Goal: Task Accomplishment & Management: Manage account settings

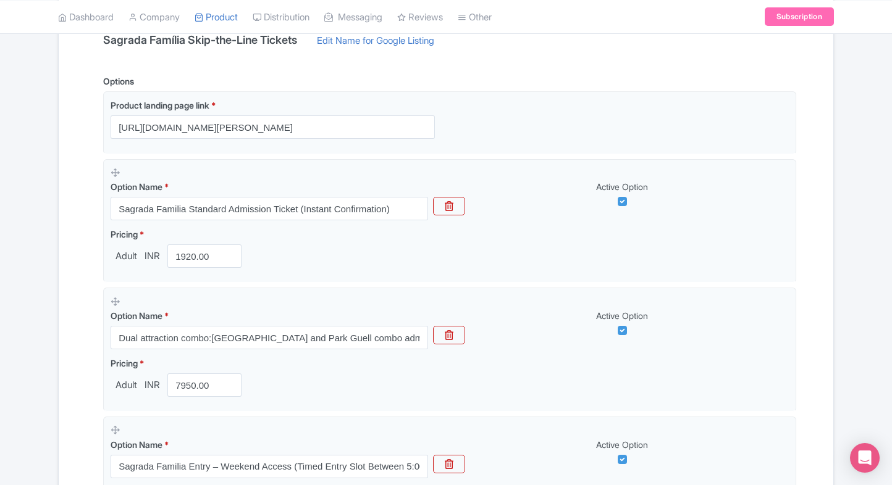
scroll to position [284, 0]
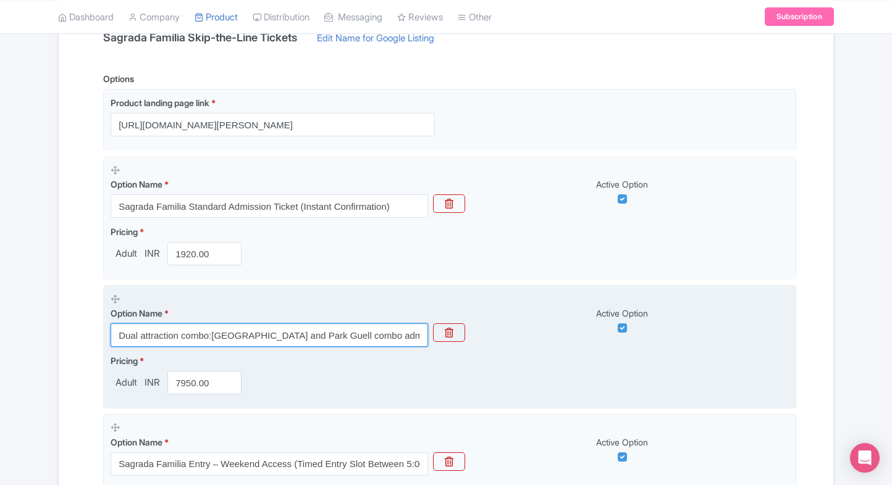
click at [183, 338] on input "Dual attraction combo:[GEOGRAPHIC_DATA] and Park Guell combo admission tickets" at bounding box center [269, 335] width 317 height 23
paste input "Sagrada Familia Entry – Weekend Access (Random Entry Slot Between 5:00 PM and 7…"
type input "Sagrada Familia Entry – Weekend Access (Random Entry Slot Between 5:00 PM and 7…"
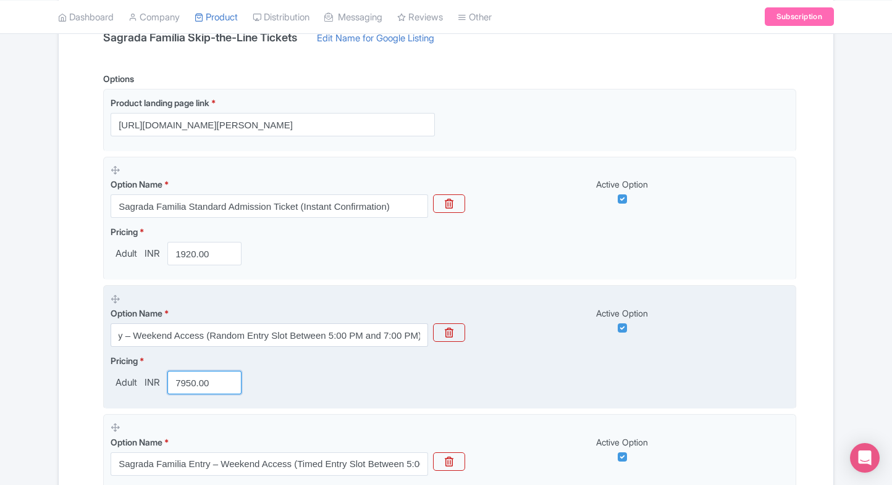
scroll to position [0, 0]
click at [192, 387] on input "7950.00" at bounding box center [204, 382] width 74 height 23
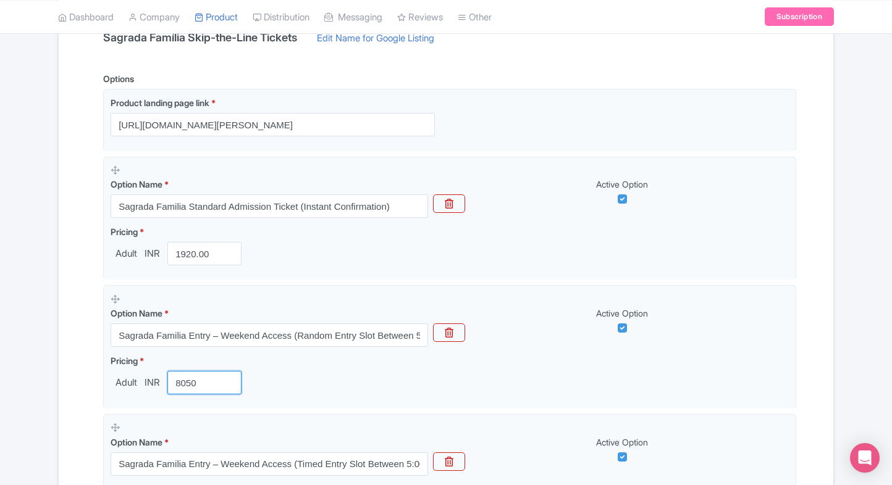
type input "8050"
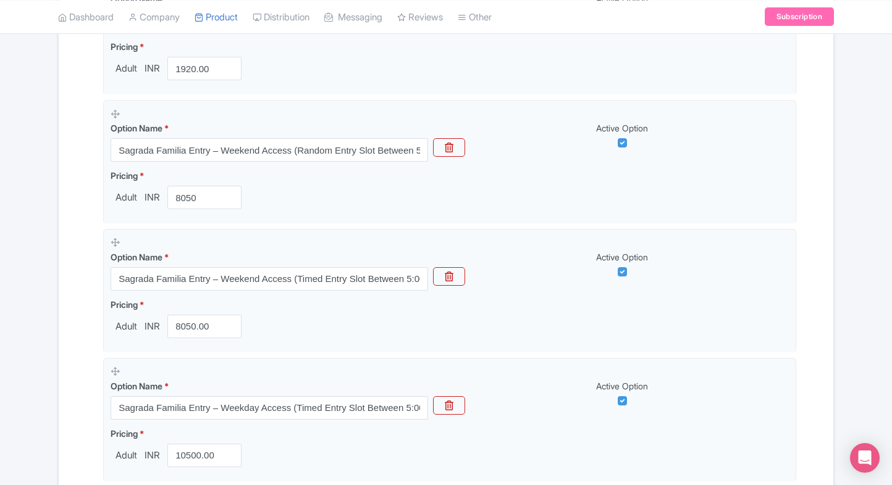
scroll to position [490, 0]
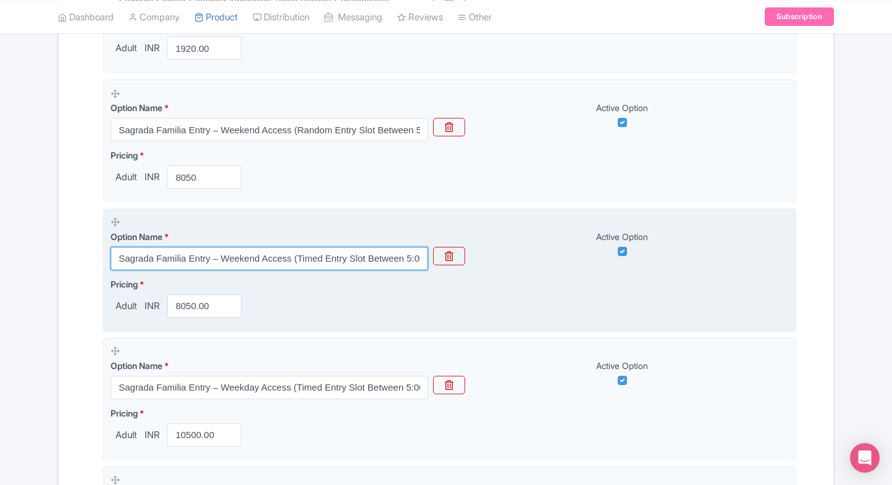
click at [235, 265] on input "Sagrada Familia Entry – Weekend Access (Timed Entry Slot Between 5:00 PM and 7:…" at bounding box center [269, 258] width 317 height 23
paste input "Dual Attraction Combo: Sagrada Familia Admission Tickets + Park Guell Admission"
type input "Dual Attraction Combo: Sagrada Familia Admission Tickets + Park Guell Admission"
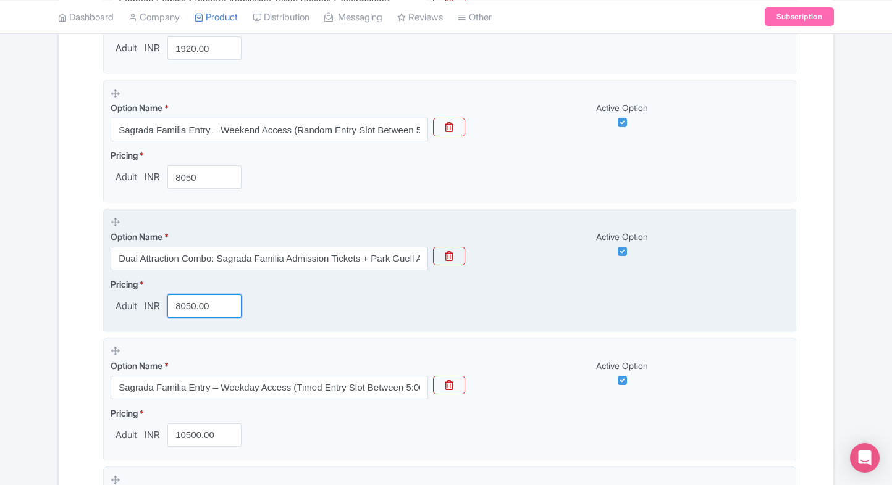
drag, startPoint x: 204, startPoint y: 318, endPoint x: 189, endPoint y: 312, distance: 15.8
click at [189, 312] on fieldset "Option Name * Dual Attraction Combo: Sagrada Familia Admission Tickets + Park G…" at bounding box center [449, 271] width 693 height 124
click at [189, 312] on input "8050.00" at bounding box center [204, 306] width 74 height 23
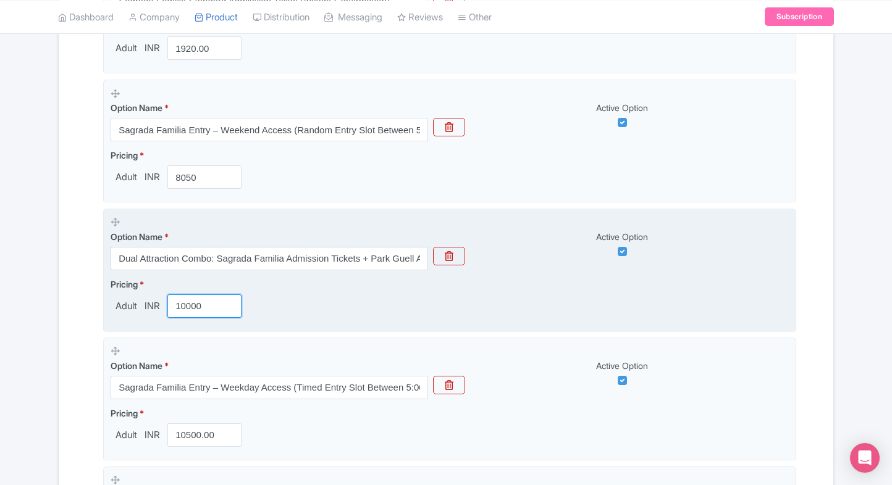
type input "10000"
click at [132, 312] on span "Adult" at bounding box center [126, 306] width 31 height 14
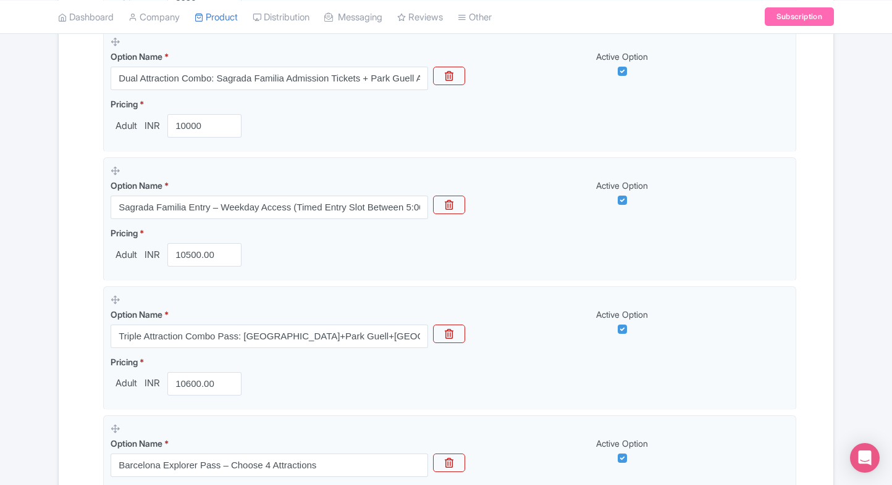
scroll to position [672, 0]
click at [30, 294] on div "← Back to Products Sagrada Família Skip-the-Line Tickets ID# JOTNPI Content Dis…" at bounding box center [446, 178] width 892 height 1469
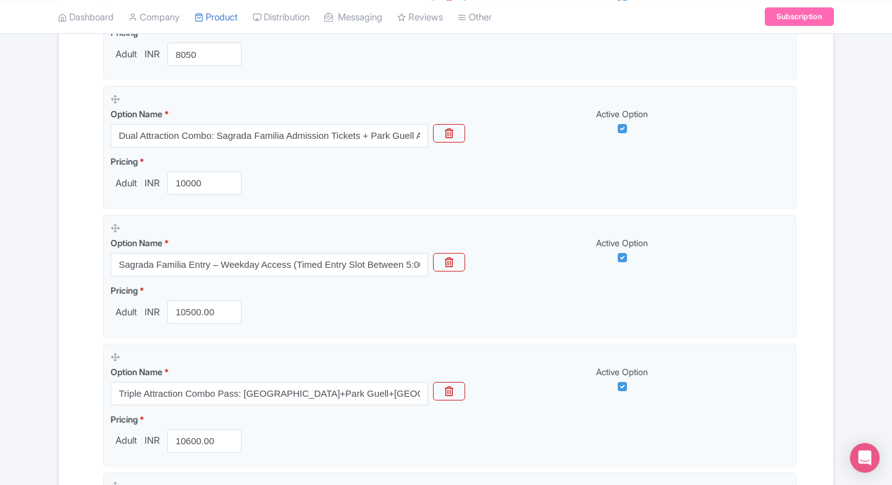
scroll to position [613, 0]
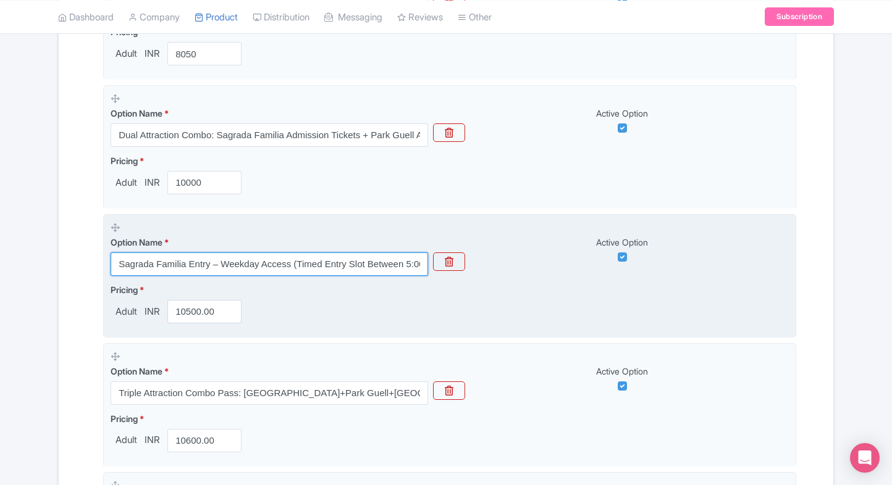
click at [268, 257] on input "Sagrada Familia Entry – Weekday Access (Timed Entry Slot Between 5:00 PM and 7:…" at bounding box center [269, 264] width 317 height 23
paste input "Random"
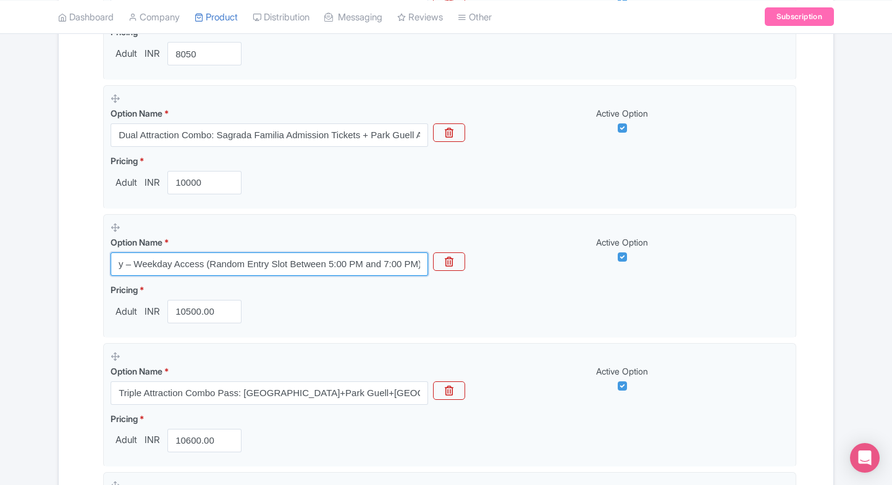
type input "Sagrada Familia Entry – Weekday Access (Random Entry Slot Between 5:00 PM and 7…"
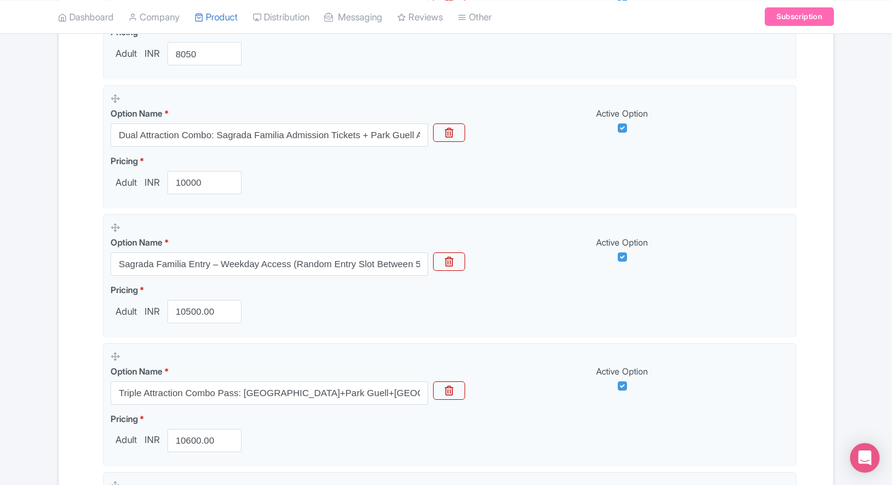
click at [17, 325] on div "← Back to Products Sagrada Família Skip-the-Line Tickets ID# JOTNPI Content Dis…" at bounding box center [446, 237] width 892 height 1469
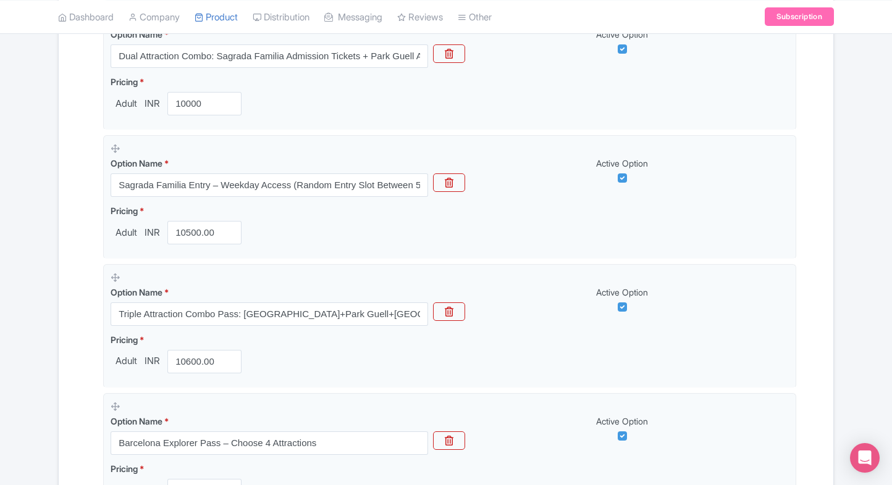
scroll to position [698, 0]
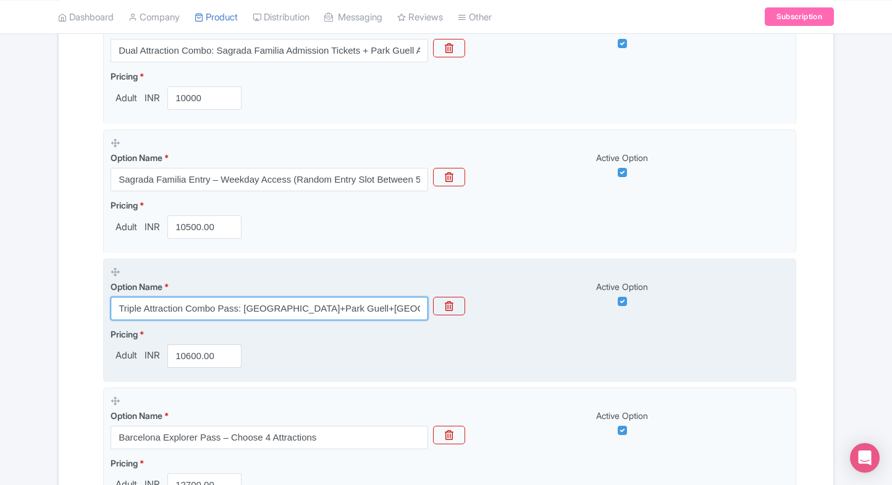
click at [191, 306] on input "Triple Attraction Combo Pass: Sagrada Familia+Park Guell+Casa mila" at bounding box center [269, 308] width 317 height 23
paste input "Triple Attraction Combo: Sagrada Familia+Park Guell+Casa M"
type input "Triple Attraction Combo: [GEOGRAPHIC_DATA]+Park Guell+[GEOGRAPHIC_DATA]"
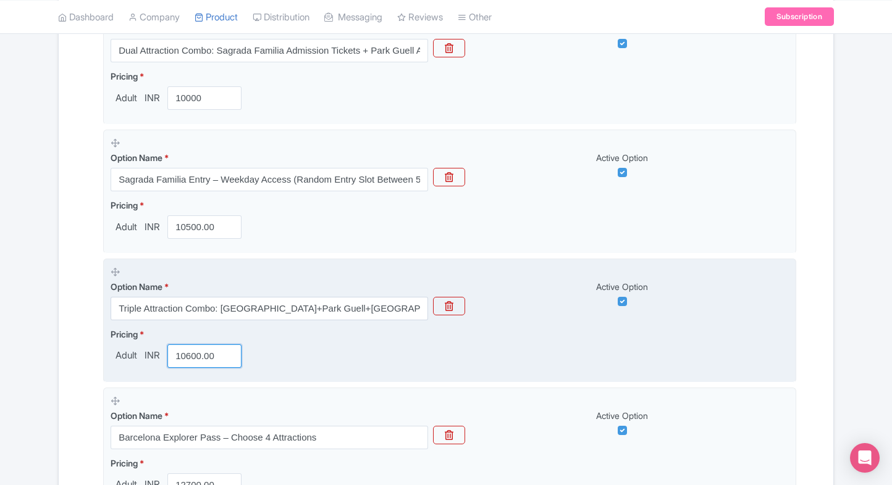
click at [195, 354] on input "10600.00" at bounding box center [204, 356] width 74 height 23
paste input "35"
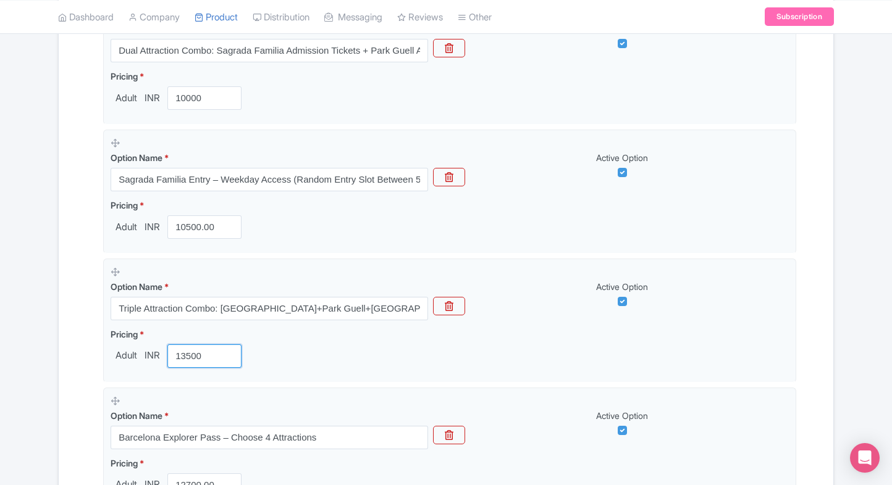
type input "13500"
click at [63, 374] on div "Name & Price Locations Description & Reviews Images & Categories Complete Sagra…" at bounding box center [446, 202] width 774 height 1355
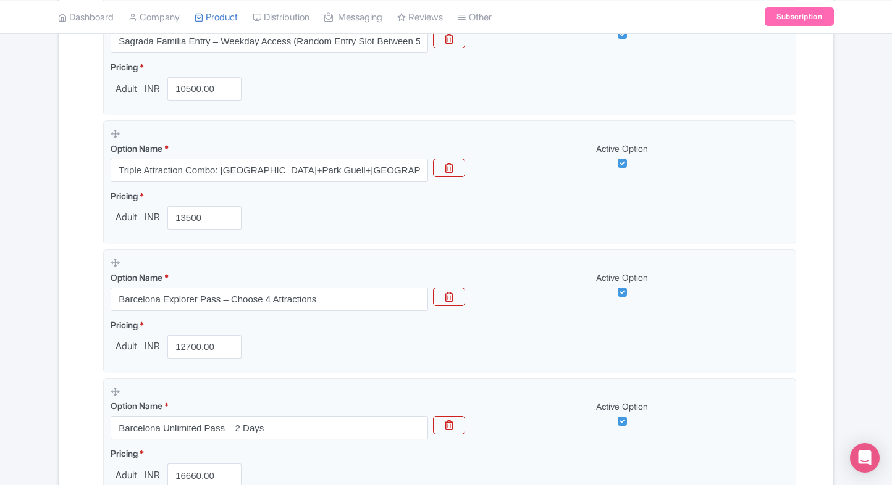
scroll to position [848, 0]
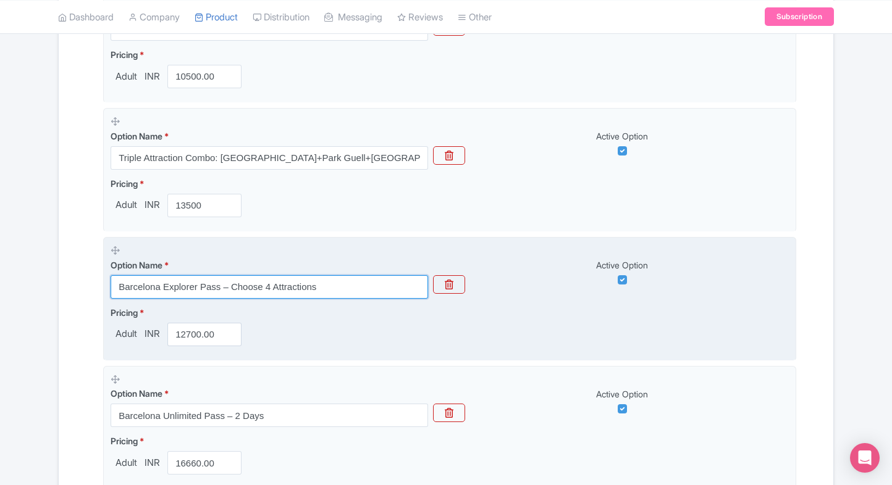
click at [210, 290] on input "Barcelona Explorer Pass – Choose 4 Attractions" at bounding box center [269, 286] width 317 height 23
paste input "text"
type input "Barcelona Explorer Pass – Choose 4 Attractions"
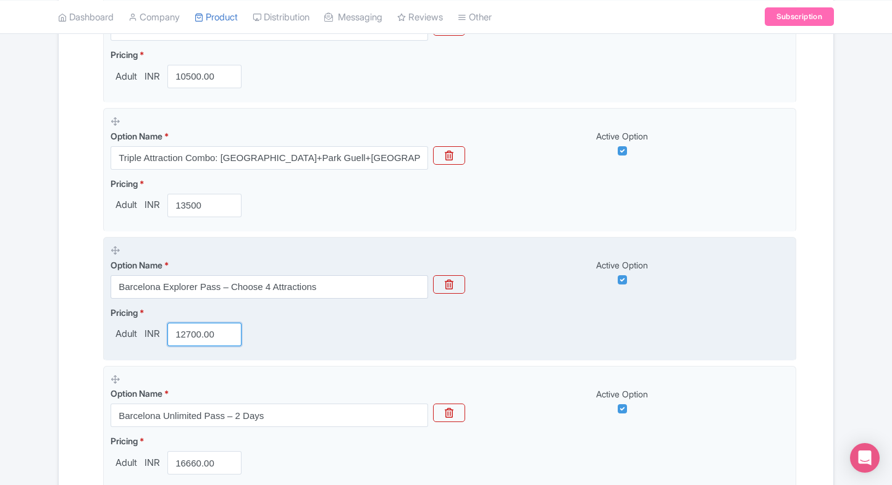
click at [188, 338] on input "12700.00" at bounding box center [204, 334] width 74 height 23
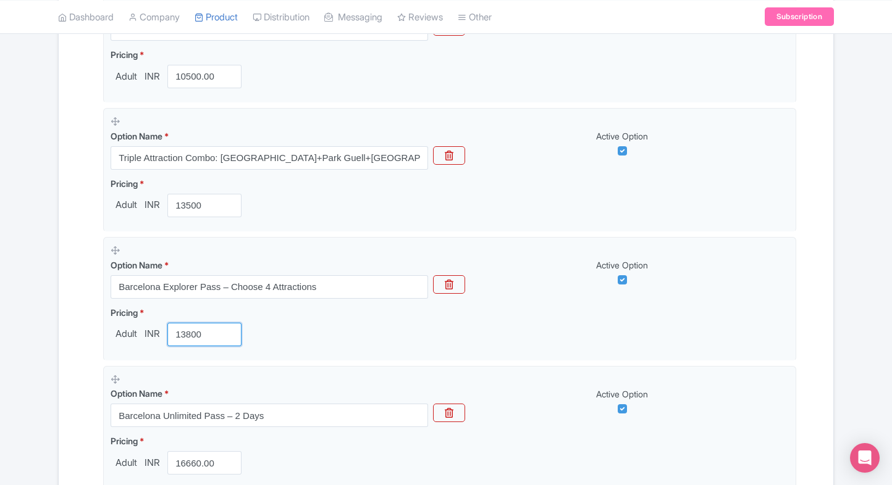
type input "13800"
click at [59, 354] on div "Name & Price Locations Description & Reviews Images & Categories Complete Sagra…" at bounding box center [446, 51] width 774 height 1355
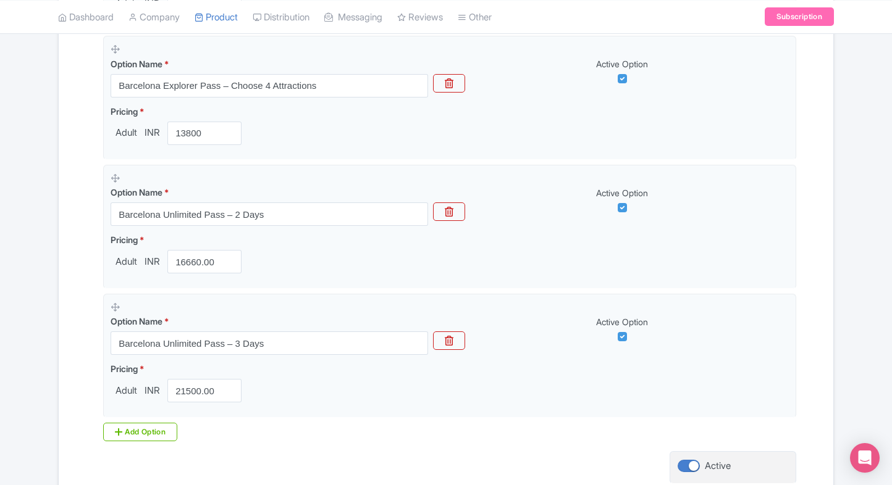
scroll to position [1058, 0]
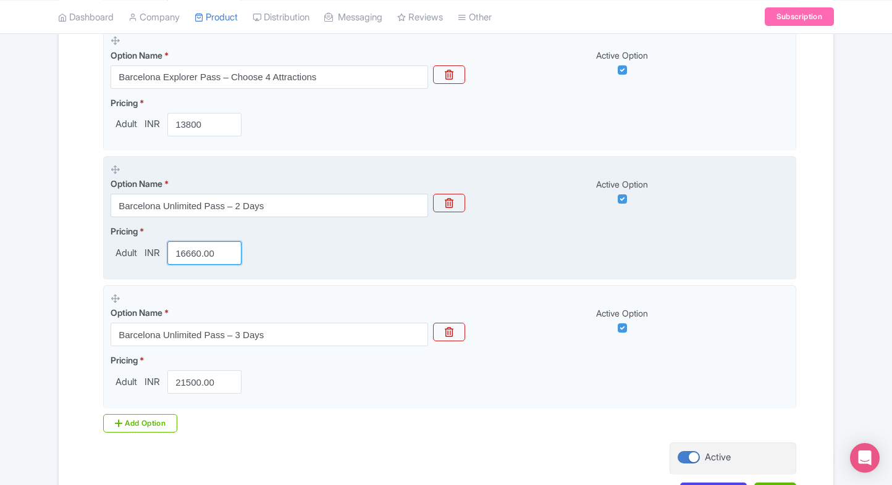
click at [193, 255] on input "16660.00" at bounding box center [204, 252] width 74 height 23
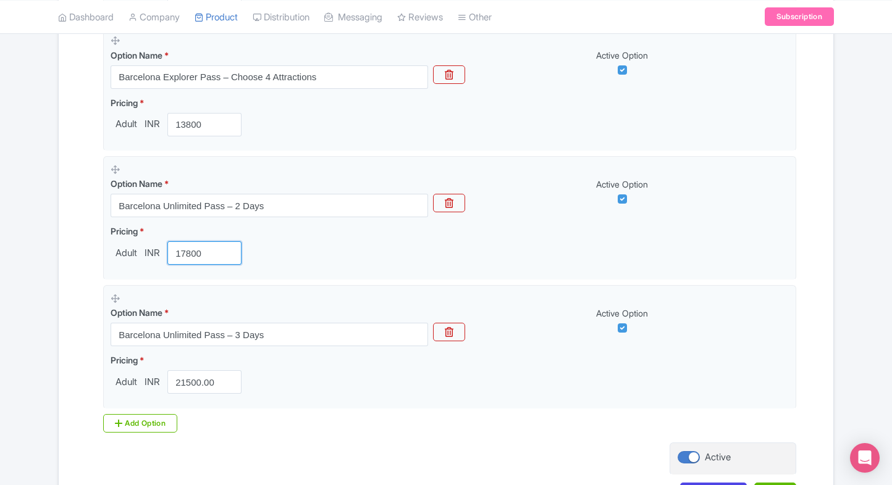
type input "17800"
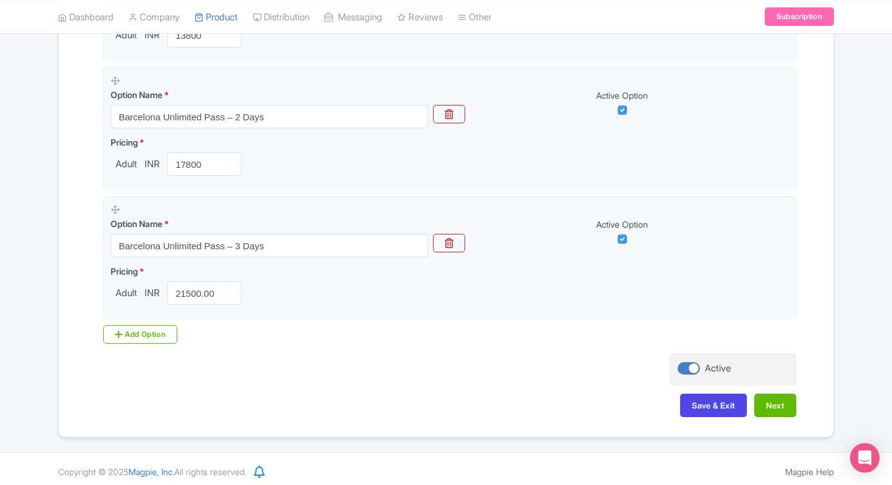
scroll to position [1149, 0]
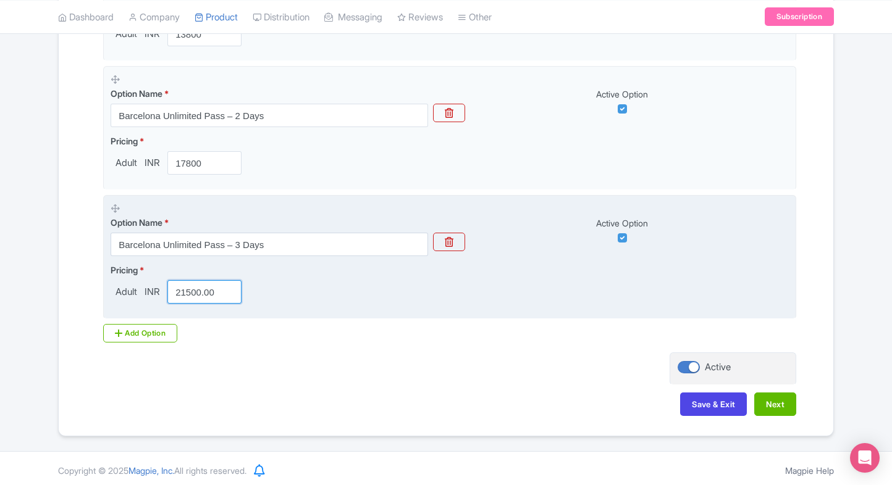
click at [193, 290] on input "21500.00" at bounding box center [204, 291] width 74 height 23
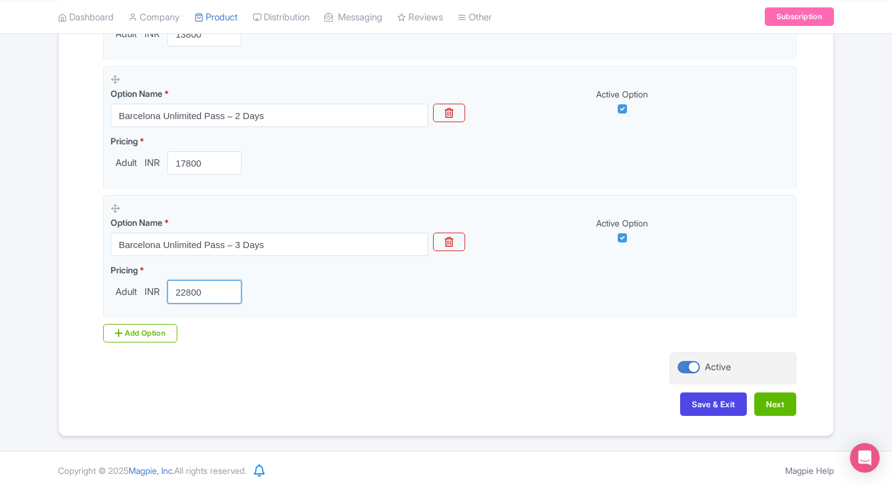
type input "22800"
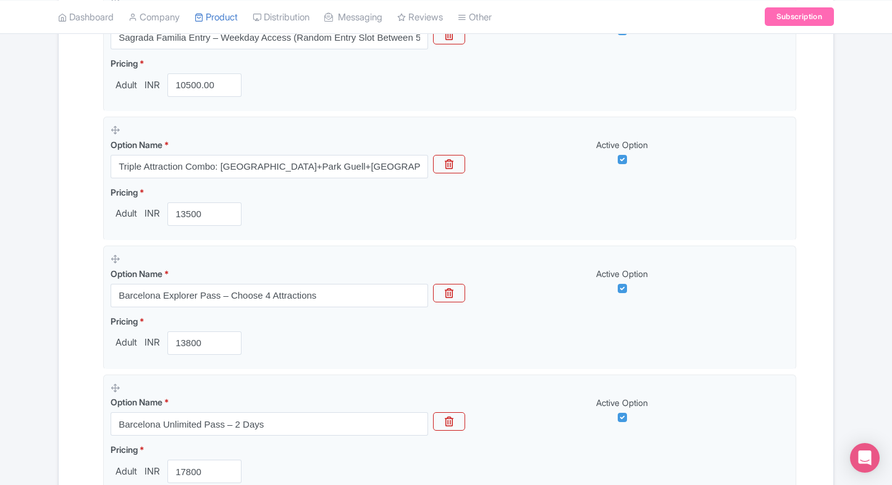
scroll to position [1150, 0]
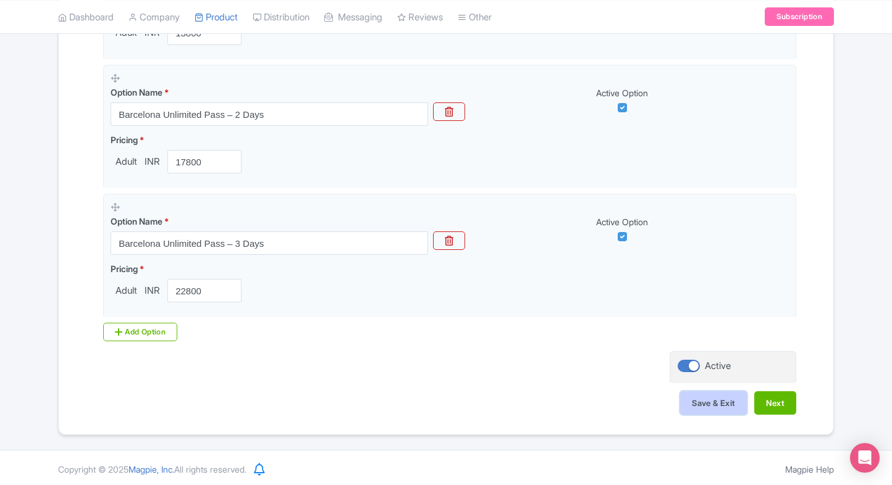
click at [689, 404] on button "Save & Exit" at bounding box center [713, 402] width 67 height 23
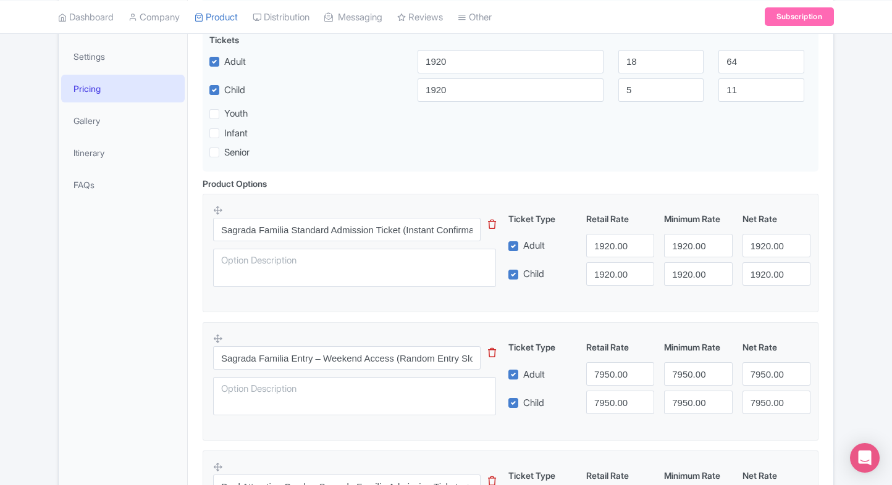
scroll to position [272, 0]
click at [619, 366] on input "7950.00" at bounding box center [620, 373] width 68 height 23
paste input "805"
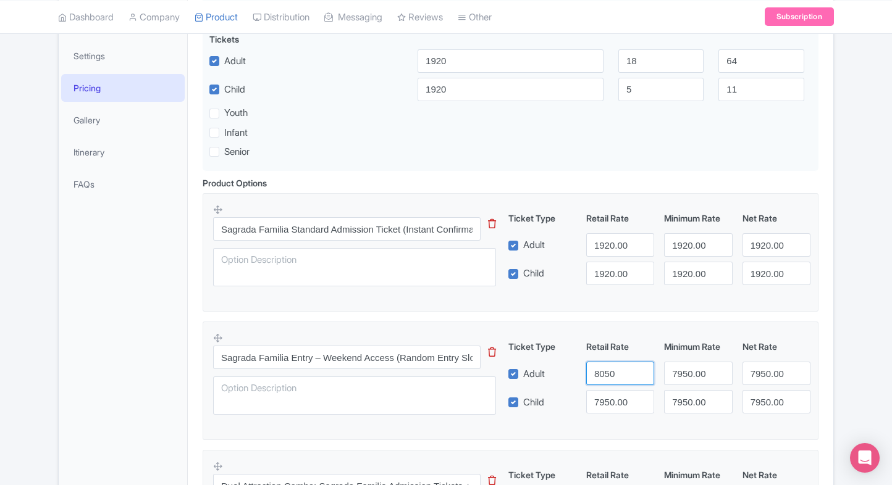
type input "8050"
click at [617, 401] on input "7950.00" at bounding box center [620, 401] width 68 height 23
paste input "805"
click at [617, 401] on input "8050" at bounding box center [620, 401] width 68 height 23
type input "8050"
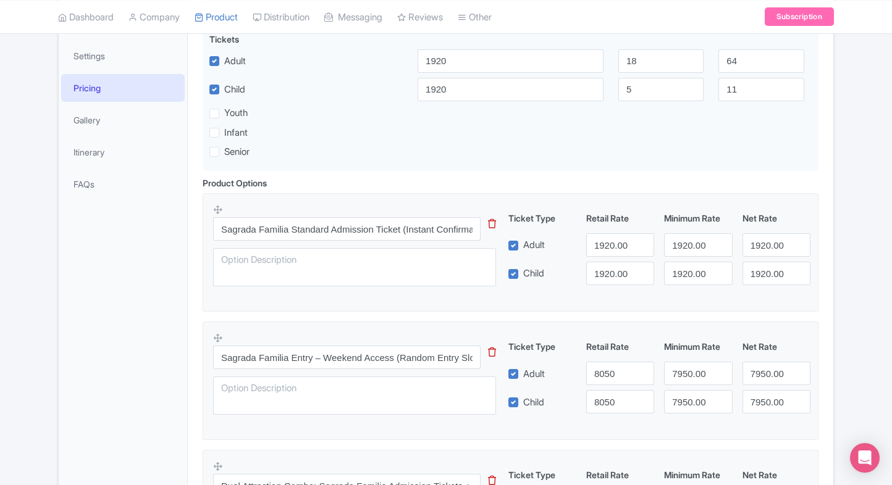
click at [679, 388] on div "Ticket Type Retail Rate Minimum Rate Net Rate Adult 8050 7950.00 7950.00 Child …" at bounding box center [660, 376] width 298 height 73
click at [690, 377] on input "7950.00" at bounding box center [698, 373] width 68 height 23
paste input "805"
drag, startPoint x: 690, startPoint y: 377, endPoint x: 690, endPoint y: 389, distance: 12.3
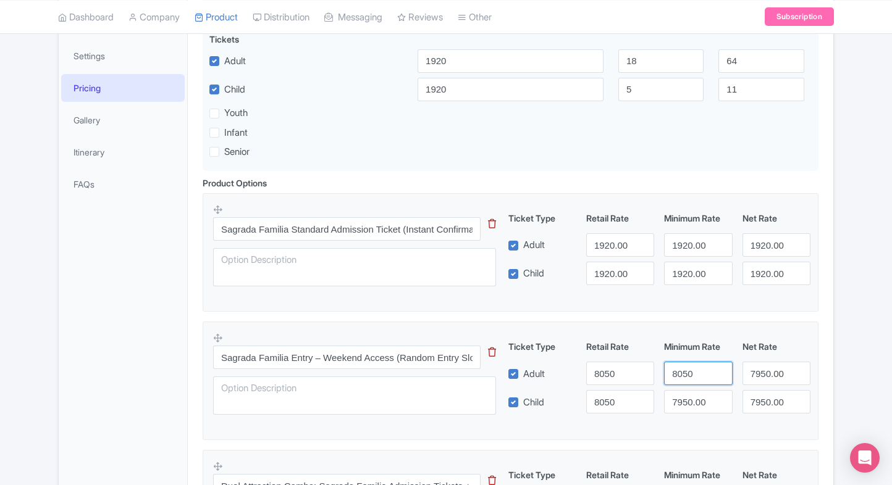
click at [690, 389] on div "Ticket Type Retail Rate Minimum Rate Net Rate Adult 8050 8050 7950.00 Child 805…" at bounding box center [660, 376] width 298 height 73
type input "8050"
click at [690, 389] on div "Ticket Type Retail Rate Minimum Rate Net Rate Adult 8050 8050 7950.00 Child 805…" at bounding box center [660, 376] width 298 height 73
click at [685, 396] on input "7950.00" at bounding box center [698, 401] width 68 height 23
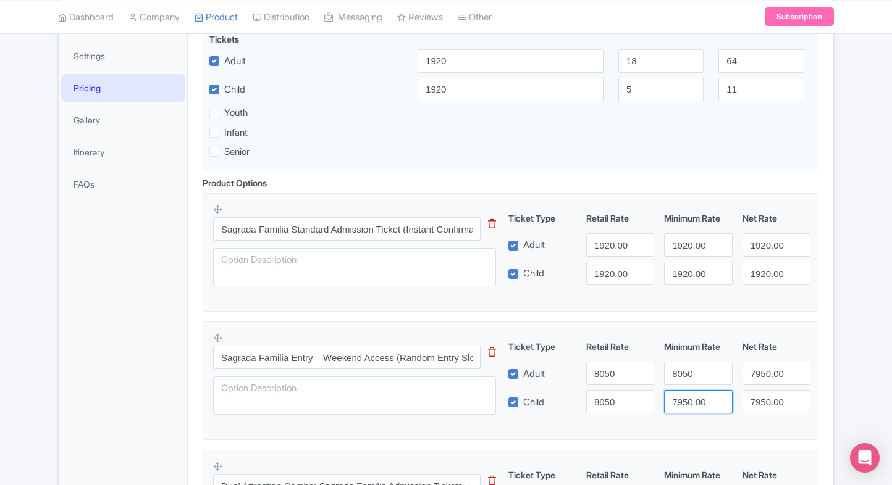
paste input "805"
click at [685, 396] on input "8050" at bounding box center [698, 401] width 68 height 23
type input "8050"
click at [772, 379] on input "7950.00" at bounding box center [776, 373] width 68 height 23
paste input "805"
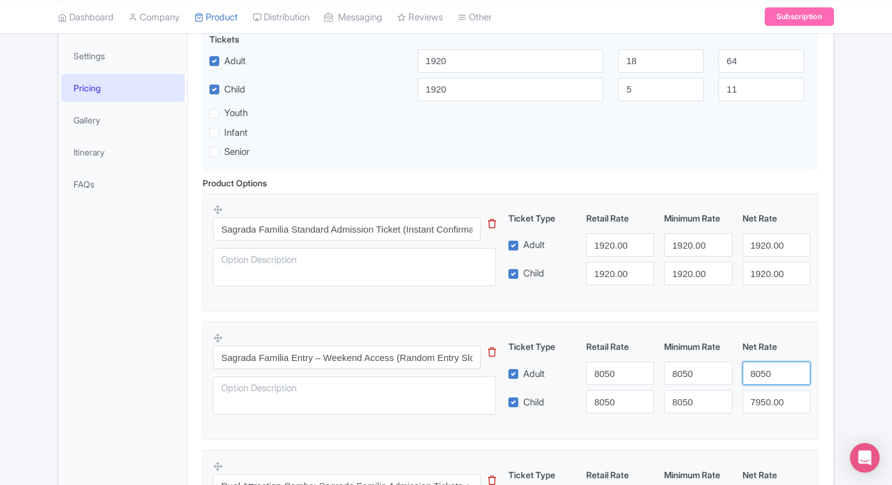
click at [772, 379] on input "8050" at bounding box center [776, 373] width 68 height 23
type input "8050"
click at [769, 392] on input "7950.00" at bounding box center [776, 401] width 68 height 23
paste input "805"
click at [769, 392] on input "8050" at bounding box center [776, 401] width 68 height 23
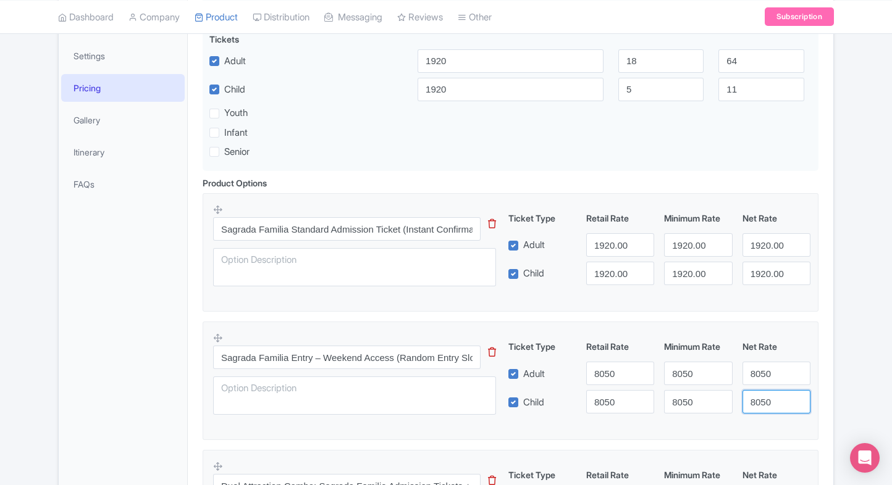
type input "8050"
click at [817, 363] on fieldset "Sagrada Familia Entry – Weekend Access (Random Entry Slot Between 5:00 PM and 7…" at bounding box center [511, 381] width 616 height 119
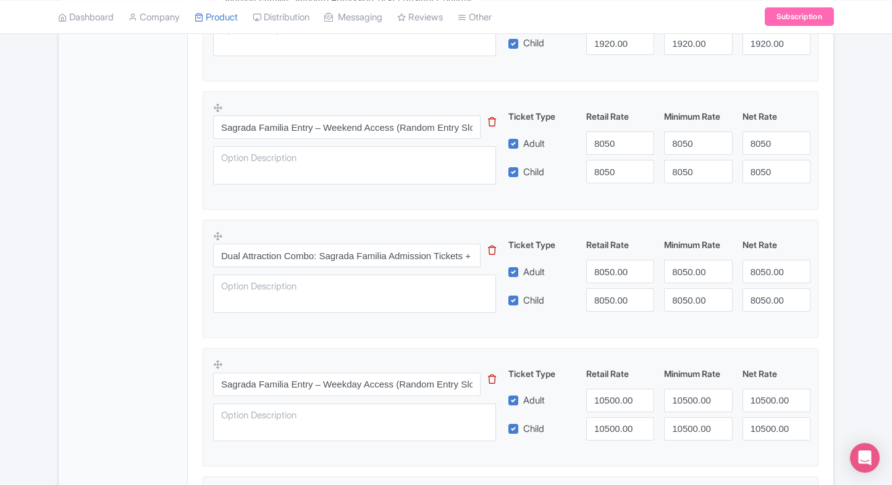
scroll to position [503, 0]
click at [317, 256] on input "Dual Attraction Combo: Sagrada Familia Admission Tickets + Park Guell Admission" at bounding box center [346, 254] width 267 height 23
paste input "Sagrada Familia Entry – Weekend Access (Random Entry Slot Between 5:00 PM and 7…"
click at [124, 274] on div "General Booking Info Locations Settings Pricing Gallery Itinerary FAQs" at bounding box center [123, 388] width 129 height 1352
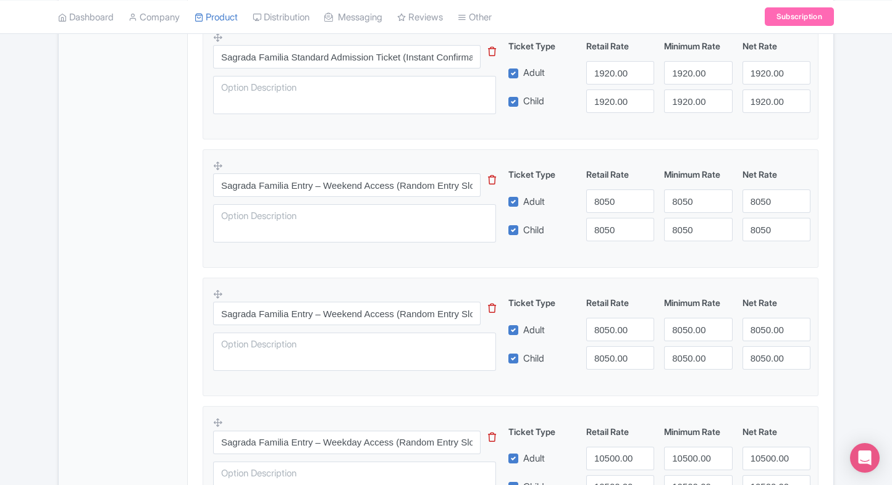
scroll to position [443, 0]
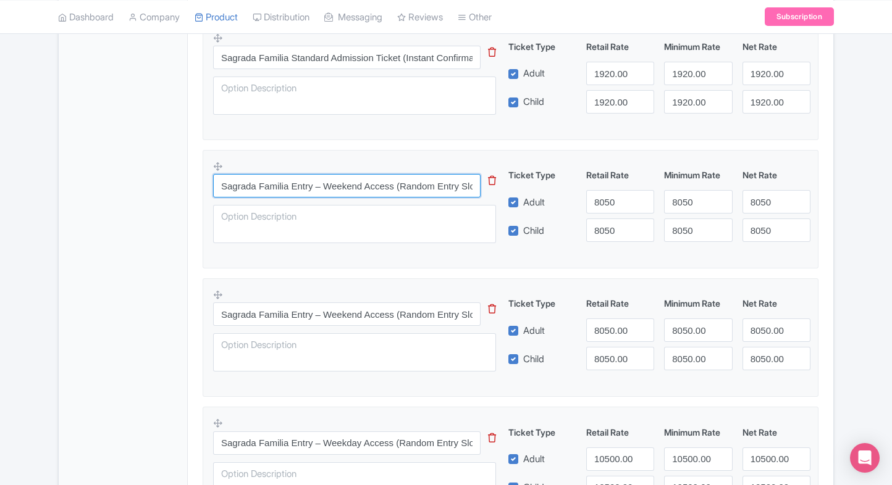
click at [299, 191] on input "Sagrada Familia Entry – Weekend Access (Random Entry Slot Between 5:00 PM and 7…" at bounding box center [346, 185] width 267 height 23
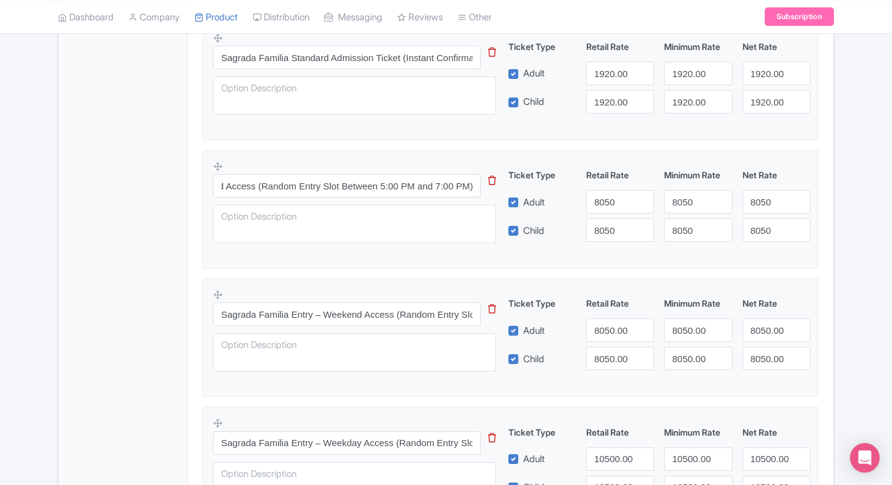
scroll to position [0, 0]
click at [164, 261] on div "General Booking Info Locations Settings Pricing Gallery Itinerary FAQs" at bounding box center [123, 448] width 129 height 1352
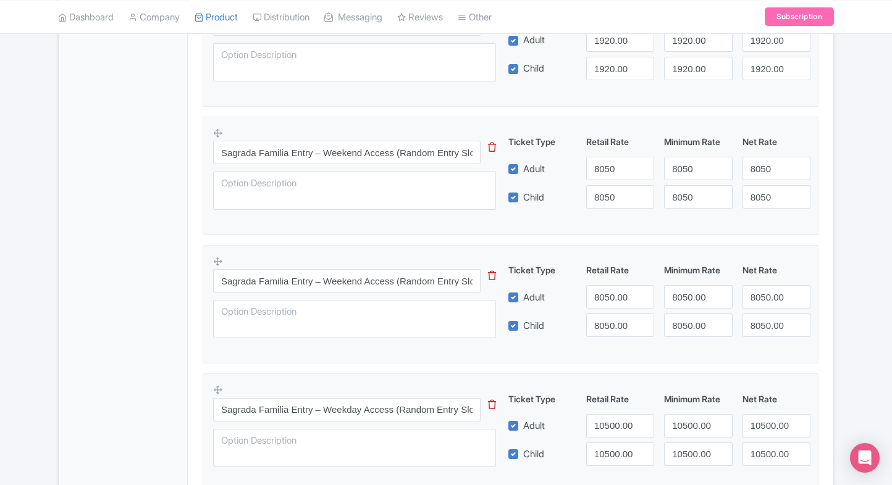
scroll to position [477, 0]
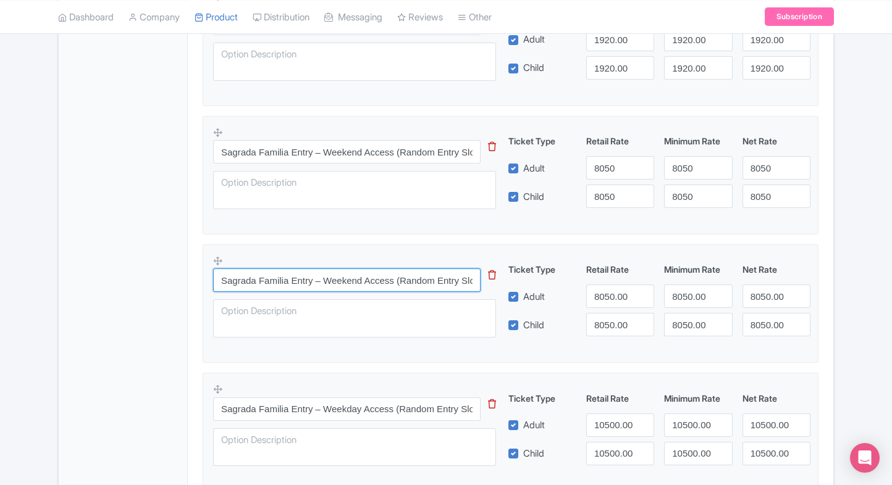
click at [358, 285] on input "Sagrada Familia Entry – Weekend Access (Random Entry Slot Between 5:00 PM and 7…" at bounding box center [346, 280] width 267 height 23
paste input "Dual Attraction Combo: Sagrada Familia Admission Tickets + Park Guell Admission"
type input "Dual Attraction Combo: Sagrada Familia Admission Tickets + Park Guell Admission"
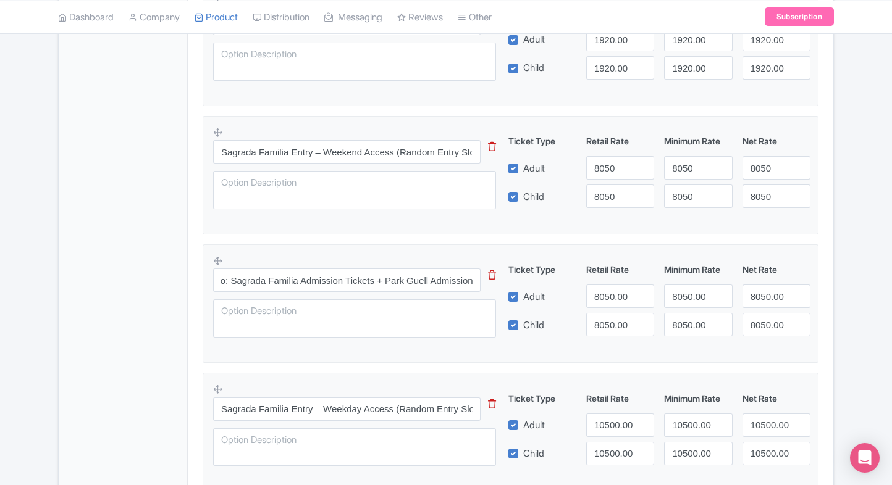
scroll to position [0, 0]
click at [600, 301] on input "8050.00" at bounding box center [620, 296] width 68 height 23
paste input "100"
type input "10000"
click at [614, 337] on div "Dual Attraction Combo: Sagrada Familia Admission Tickets + Park Guell Admission…" at bounding box center [510, 300] width 595 height 90
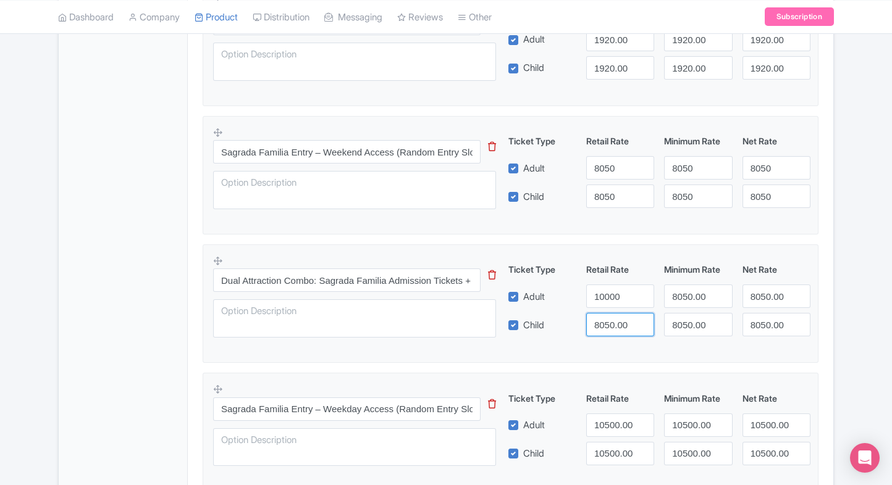
click at [607, 327] on input "8050.00" at bounding box center [620, 324] width 68 height 23
paste input "100"
type input "10000"
click at [706, 303] on input "8050.00" at bounding box center [698, 296] width 68 height 23
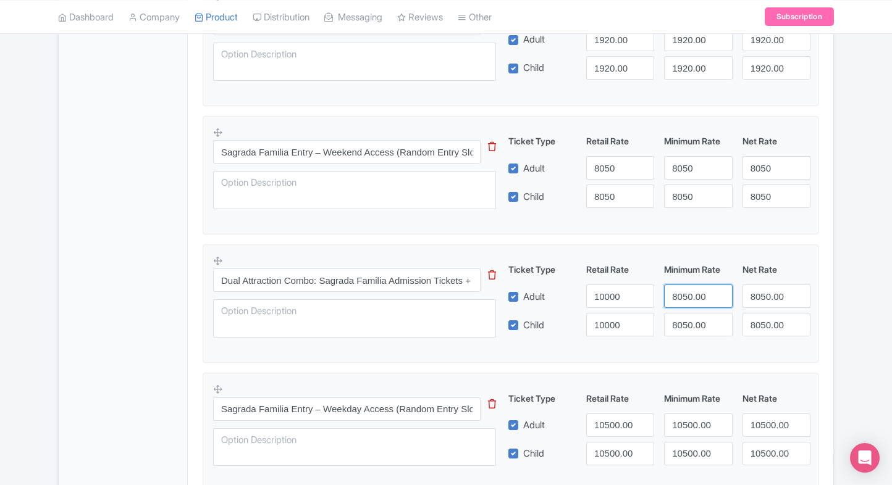
paste input "100"
click at [706, 303] on input "8050.00" at bounding box center [698, 296] width 68 height 23
type input "10000"
click at [695, 315] on input "8050.00" at bounding box center [698, 324] width 68 height 23
paste input "100"
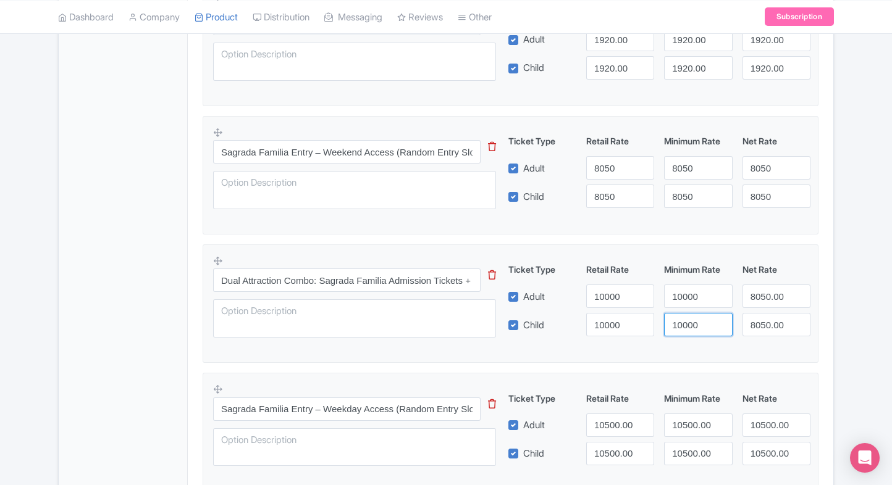
drag, startPoint x: 695, startPoint y: 315, endPoint x: 751, endPoint y: 300, distance: 58.7
click at [751, 300] on div "Ticket Type Retail Rate Minimum Rate Net Rate Adult 10000 10000 8050.00 Child 1…" at bounding box center [660, 299] width 298 height 73
type input "10000"
click at [751, 300] on input "8050.00" at bounding box center [776, 296] width 68 height 23
paste input "100"
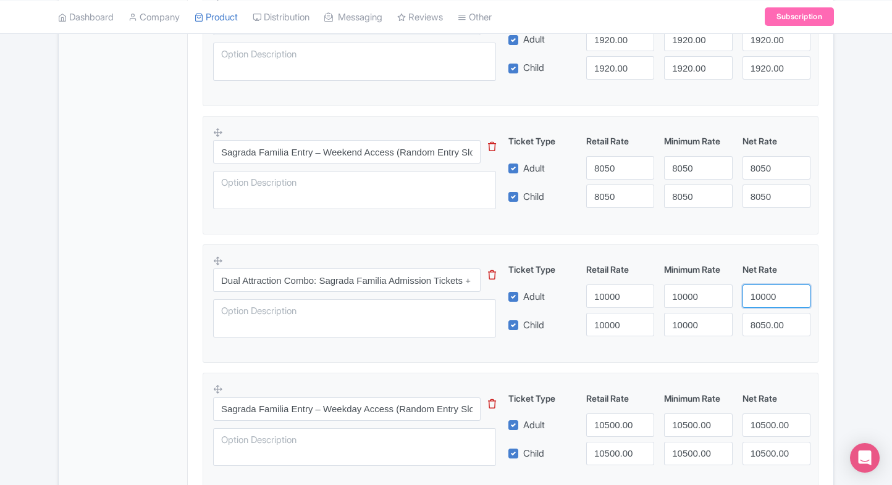
drag, startPoint x: 751, startPoint y: 300, endPoint x: 766, endPoint y: 325, distance: 28.5
click at [766, 325] on div "Ticket Type Retail Rate Minimum Rate Net Rate Adult 10000 10000 10000 Child 100…" at bounding box center [660, 299] width 298 height 73
type input "10000"
click at [766, 325] on input "8050.00" at bounding box center [776, 324] width 68 height 23
paste input "100"
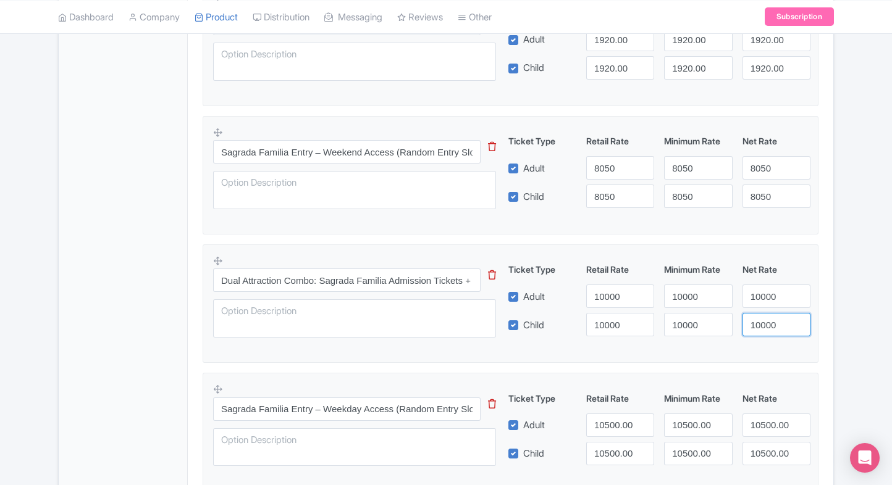
click at [766, 325] on input "10000" at bounding box center [776, 324] width 68 height 23
type input "10000"
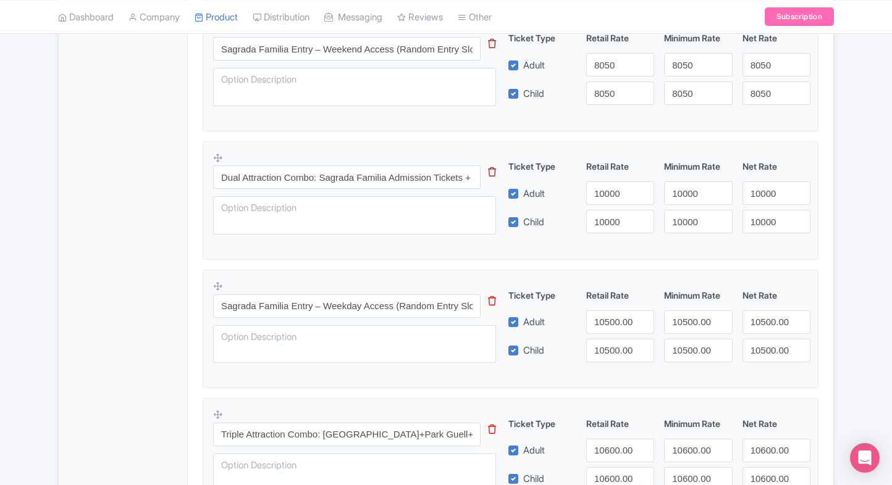
scroll to position [625, 0]
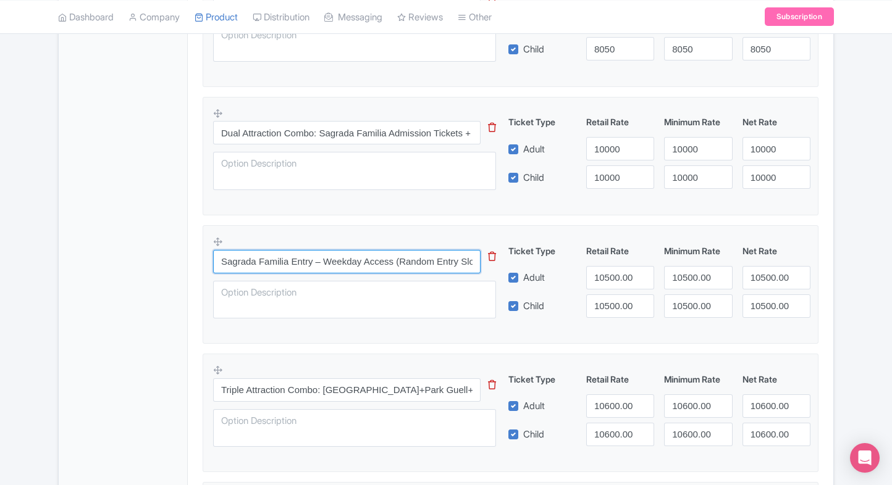
click at [304, 260] on input "Sagrada Familia Entry – Weekday Access (Random Entry Slot Between 5:00 PM and 7…" at bounding box center [346, 261] width 267 height 23
click at [208, 295] on fieldset "Sagrada Familia Entry – Weekday Access (Random Entry Slot Between 5:00 PM and 7…" at bounding box center [511, 284] width 616 height 119
click at [169, 316] on div "General Booking Info Locations Settings Pricing Gallery Itinerary FAQs" at bounding box center [123, 266] width 129 height 1352
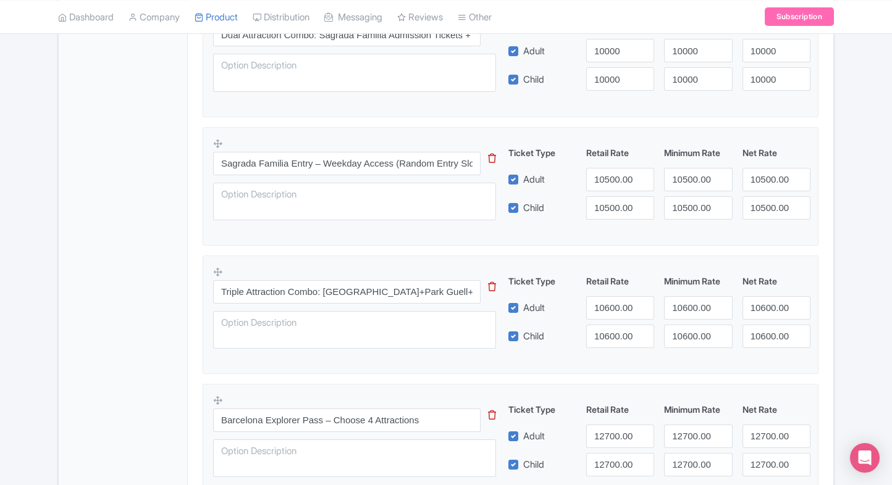
scroll to position [724, 0]
click at [607, 306] on input "10600.00" at bounding box center [620, 307] width 68 height 23
type input "13500"
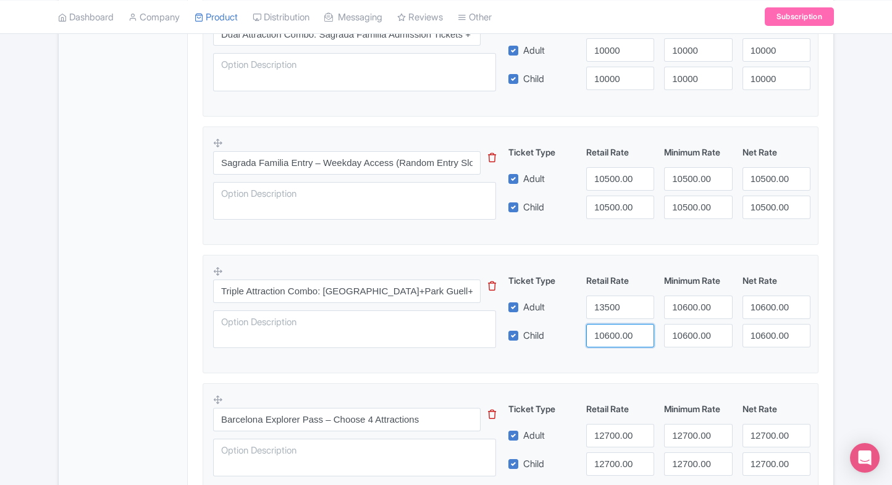
click at [604, 345] on input "10600.00" at bounding box center [620, 335] width 68 height 23
paste input "35"
click at [604, 345] on input "13500" at bounding box center [620, 335] width 68 height 23
type input "13500"
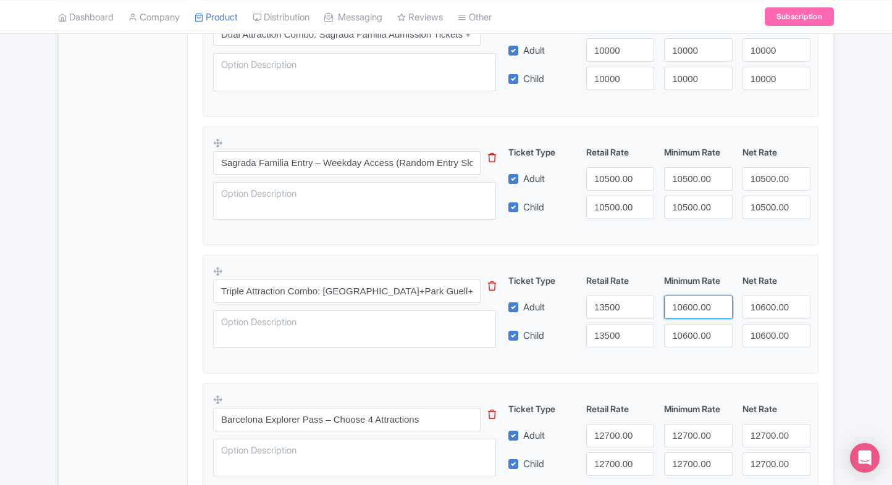
click at [702, 303] on input "10600.00" at bounding box center [698, 307] width 68 height 23
paste input "35"
drag, startPoint x: 702, startPoint y: 303, endPoint x: 693, endPoint y: 319, distance: 18.2
click at [693, 319] on div "Ticket Type Retail Rate Minimum Rate Net Rate Adult 13500 13500 10600.00 Child …" at bounding box center [660, 310] width 298 height 73
type input "13500"
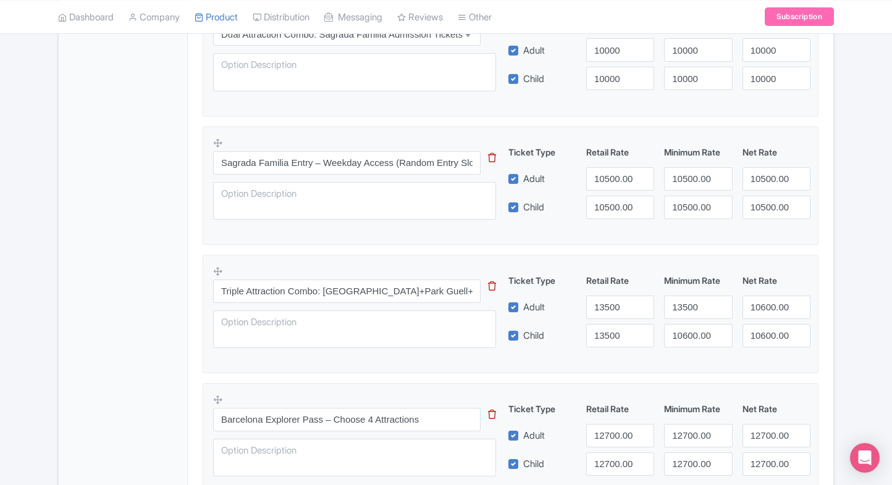
click at [693, 319] on div "Ticket Type Retail Rate Minimum Rate Net Rate Adult 13500 13500 10600.00 Child …" at bounding box center [660, 310] width 298 height 73
paste input "13500"
click at [693, 319] on div "Ticket Type Retail Rate Minimum Rate Net Rate Adult 13500 13500 10600.00 Child …" at bounding box center [660, 310] width 298 height 73
click at [692, 324] on input "1060135000.00" at bounding box center [698, 335] width 68 height 23
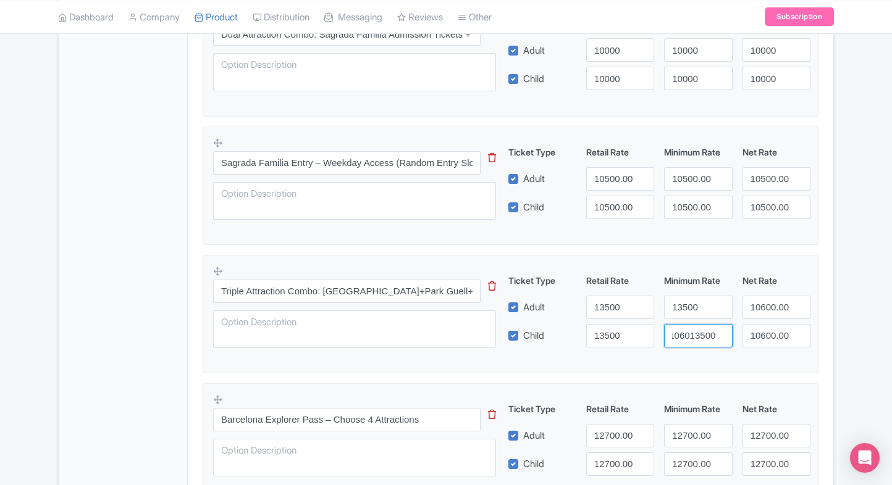
paste input "35"
click at [692, 324] on input "13500" at bounding box center [698, 335] width 68 height 23
type input "13500"
click at [771, 305] on input "10600.00" at bounding box center [776, 307] width 68 height 23
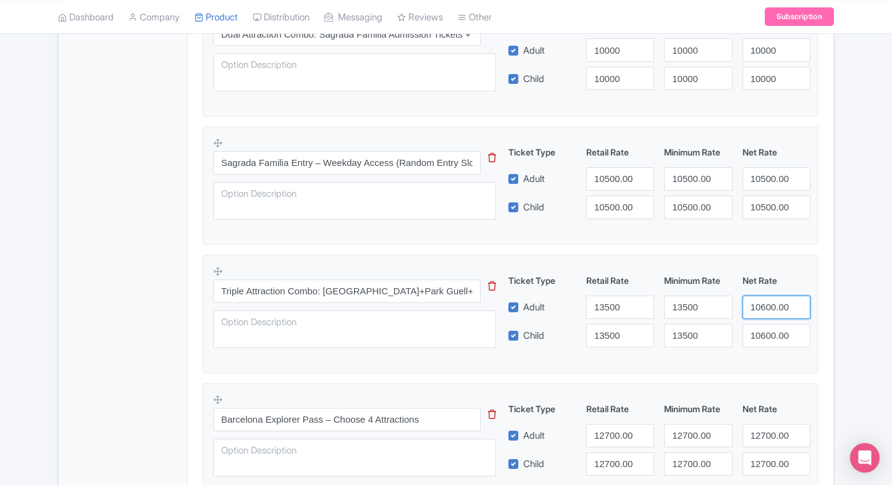
paste input "35"
click at [771, 305] on input "13500" at bounding box center [776, 307] width 68 height 23
type input "13500"
click at [771, 330] on input "10600.00" at bounding box center [776, 335] width 68 height 23
paste input "35"
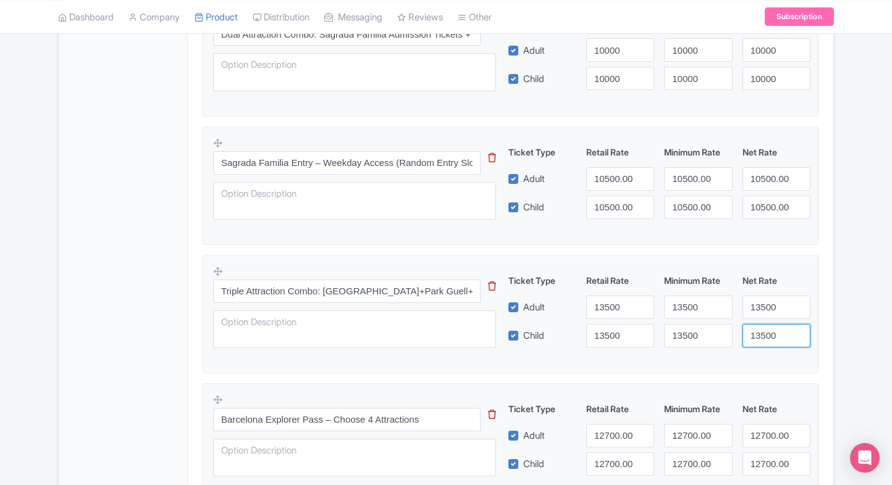
click at [771, 330] on input "13500" at bounding box center [776, 335] width 68 height 23
type input "13500"
click at [843, 315] on div "← Back to Products Sagrada Família Skip-the-Line Tickets ID# JOTNPI Content Dis…" at bounding box center [446, 117] width 892 height 1451
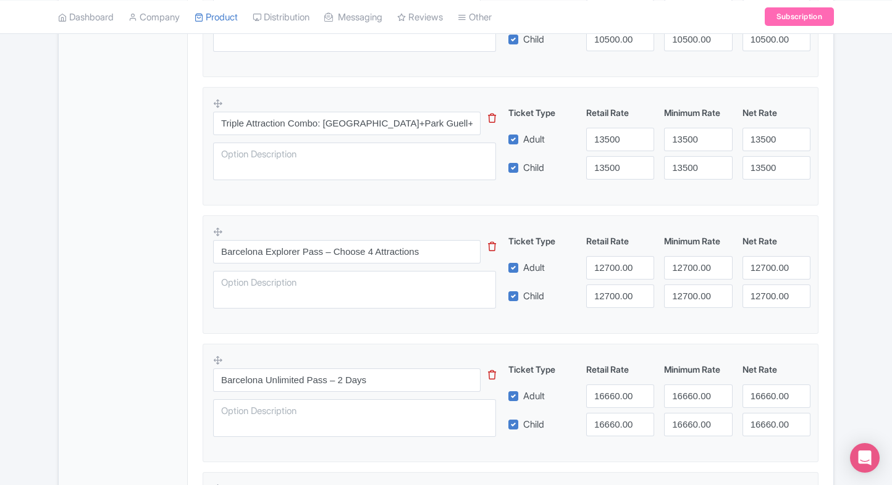
scroll to position [895, 0]
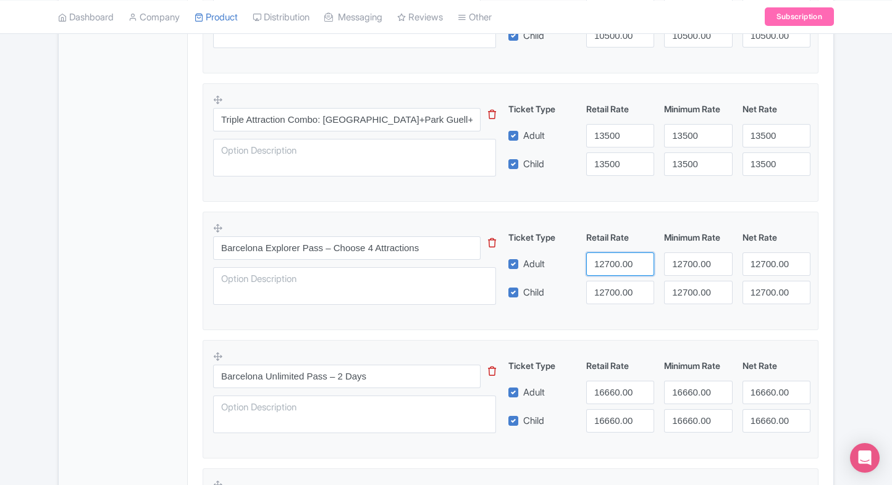
click at [607, 264] on input "12700.00" at bounding box center [620, 264] width 68 height 23
type input "13800"
click at [610, 290] on input "12700.00" at bounding box center [620, 292] width 68 height 23
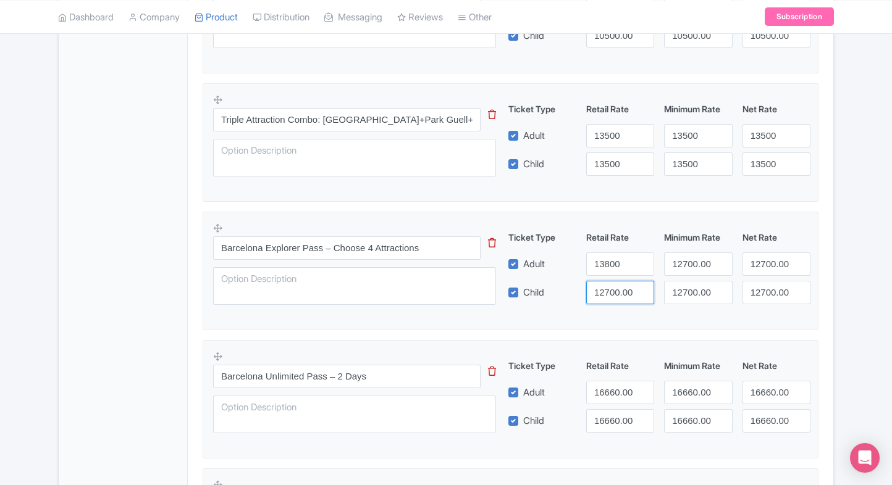
paste input "38"
click at [610, 290] on input "12700.00" at bounding box center [620, 292] width 68 height 23
type input "13800"
click at [684, 266] on input "12700.00" at bounding box center [698, 264] width 68 height 23
paste input "38"
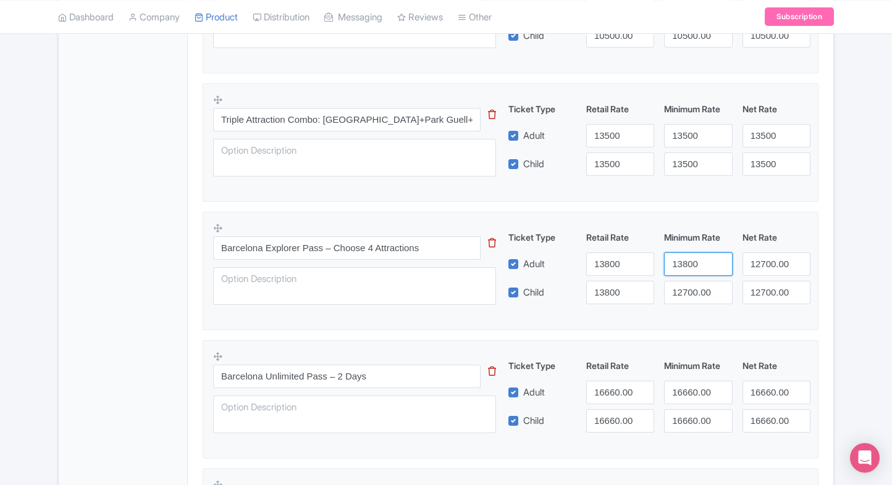
click at [684, 266] on input "13800" at bounding box center [698, 264] width 68 height 23
type input "13800"
click at [693, 292] on input "12700.00" at bounding box center [698, 292] width 68 height 23
paste input "38"
click at [693, 292] on input "13800" at bounding box center [698, 292] width 68 height 23
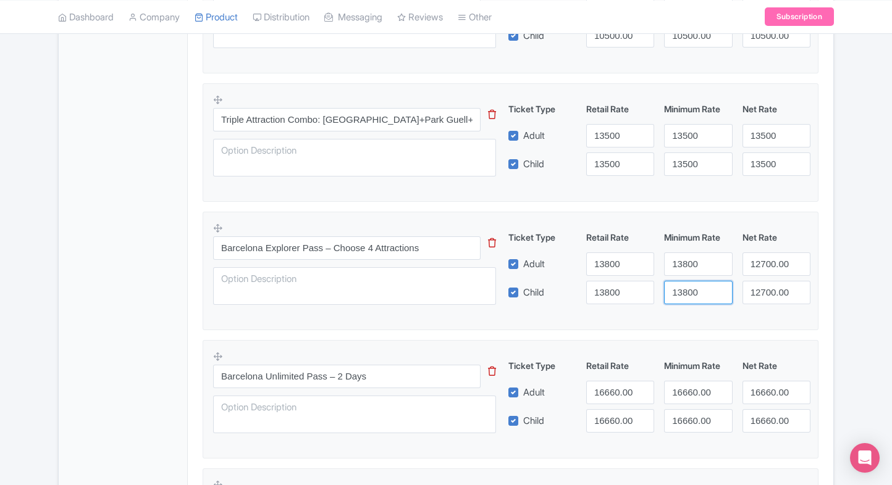
type input "13800"
click at [776, 257] on input "12700.00" at bounding box center [776, 264] width 68 height 23
paste input "38"
click at [776, 257] on input "13800" at bounding box center [776, 264] width 68 height 23
type input "13800"
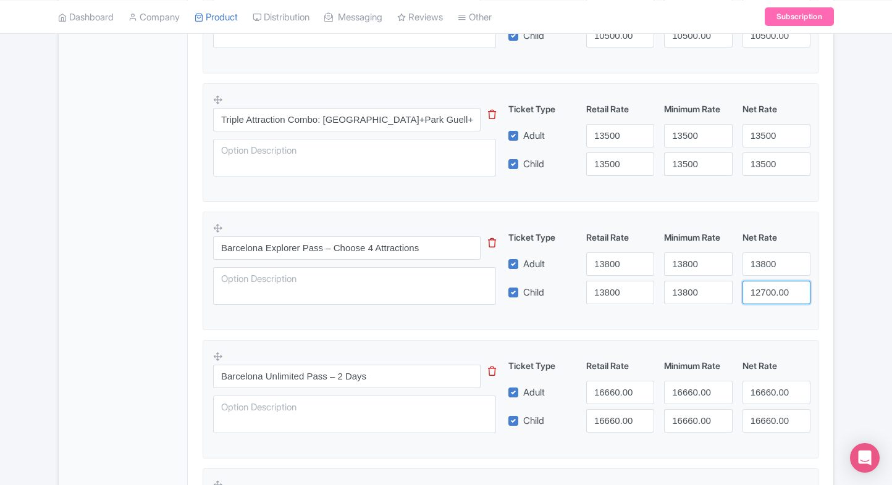
click at [770, 285] on input "12700.00" at bounding box center [776, 292] width 68 height 23
paste input "38"
click at [770, 285] on input "13800" at bounding box center [776, 292] width 68 height 23
type input "13800"
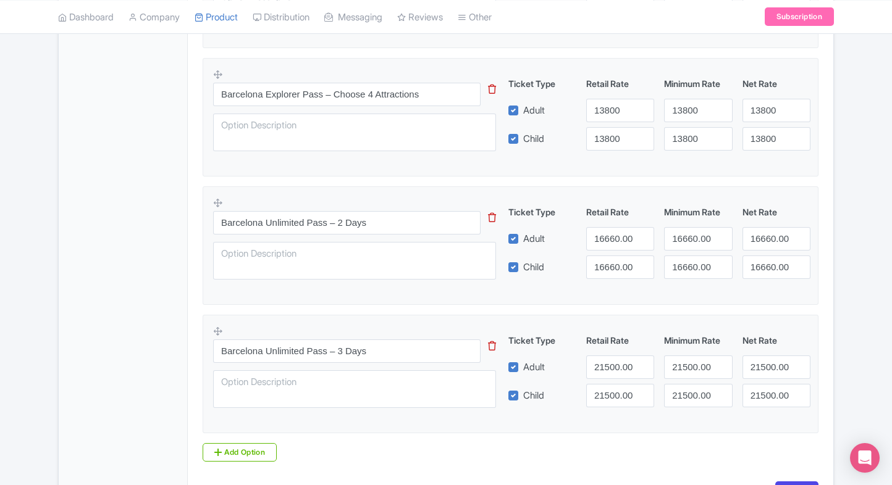
scroll to position [1050, 0]
click at [603, 237] on input "16660.00" at bounding box center [620, 238] width 68 height 23
type input "17800"
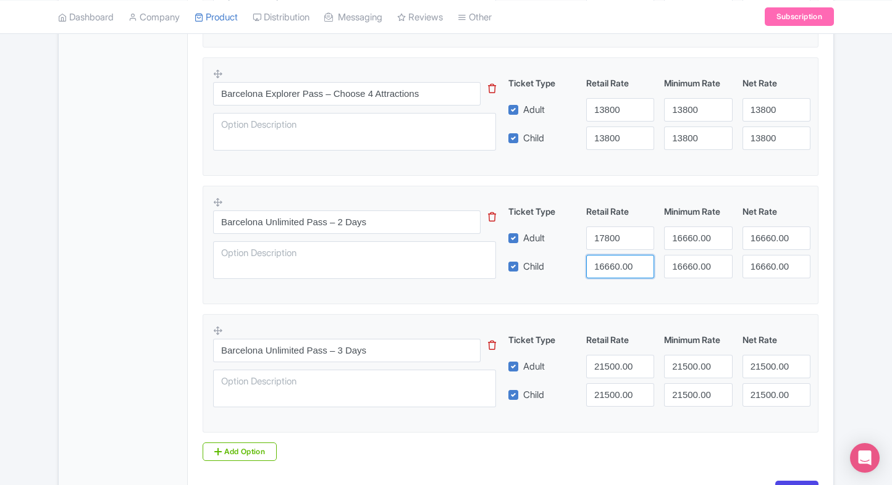
click at [606, 255] on input "16660.00" at bounding box center [620, 266] width 68 height 23
click at [613, 238] on input "17800" at bounding box center [620, 238] width 68 height 23
click at [613, 272] on input "16660.00" at bounding box center [620, 266] width 68 height 23
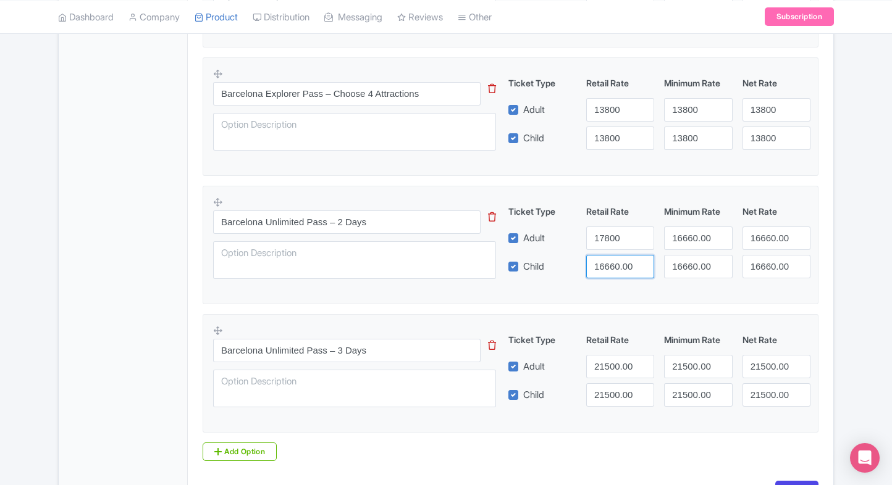
click at [613, 272] on input "16660.00" at bounding box center [620, 266] width 68 height 23
paste input "78"
type input "17800"
click at [666, 236] on input "16660.00" at bounding box center [698, 238] width 68 height 23
paste input "78"
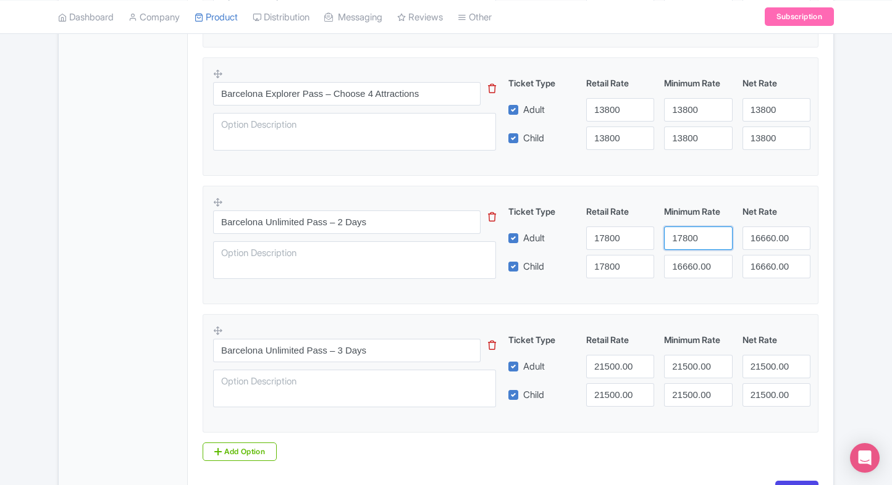
click at [666, 236] on input "17800" at bounding box center [698, 238] width 68 height 23
type input "17800"
click at [688, 255] on input "16660.00" at bounding box center [698, 266] width 68 height 23
paste input "78"
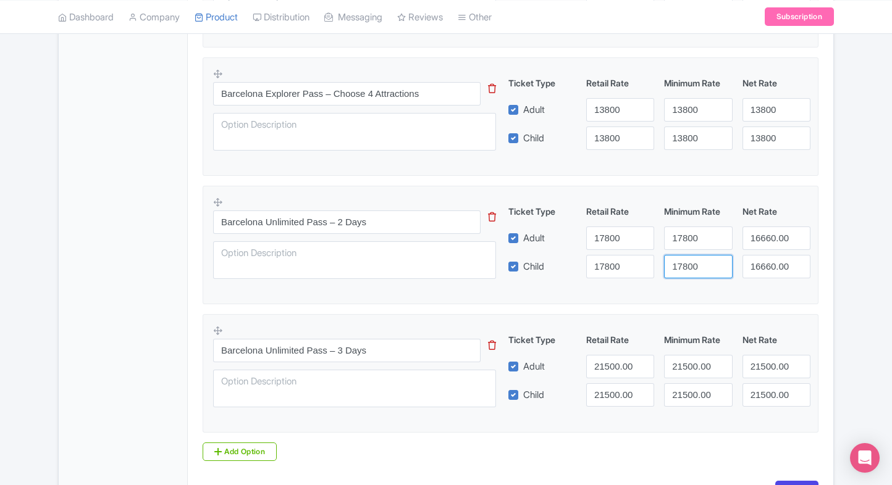
type input "17800"
click at [760, 231] on input "16660.00" at bounding box center [776, 238] width 68 height 23
paste input "78"
drag, startPoint x: 760, startPoint y: 231, endPoint x: 769, endPoint y: 256, distance: 26.4
click at [769, 256] on div "Ticket Type Retail Rate Minimum Rate Net Rate Adult 17800 17800 17800 Child 178…" at bounding box center [660, 241] width 298 height 73
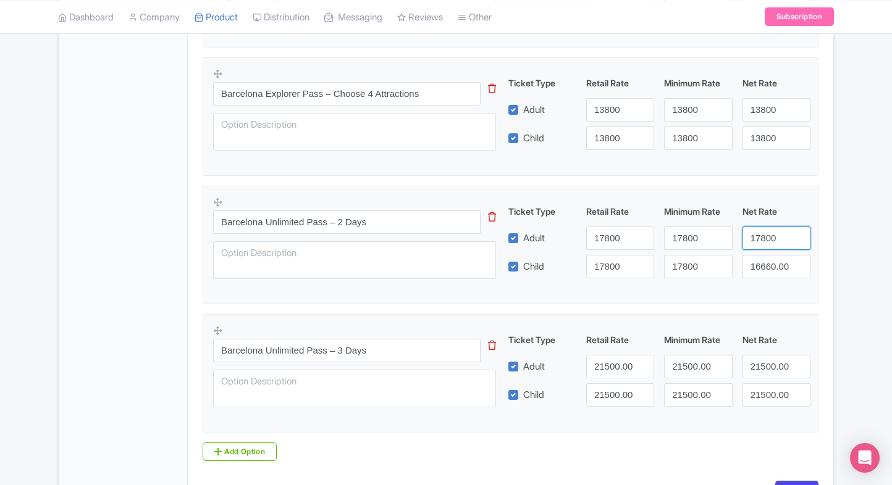
type input "17800"
click at [769, 256] on input "16660.00" at bounding box center [776, 266] width 68 height 23
paste input "78"
click at [769, 256] on input "17800" at bounding box center [776, 266] width 68 height 23
type input "17800"
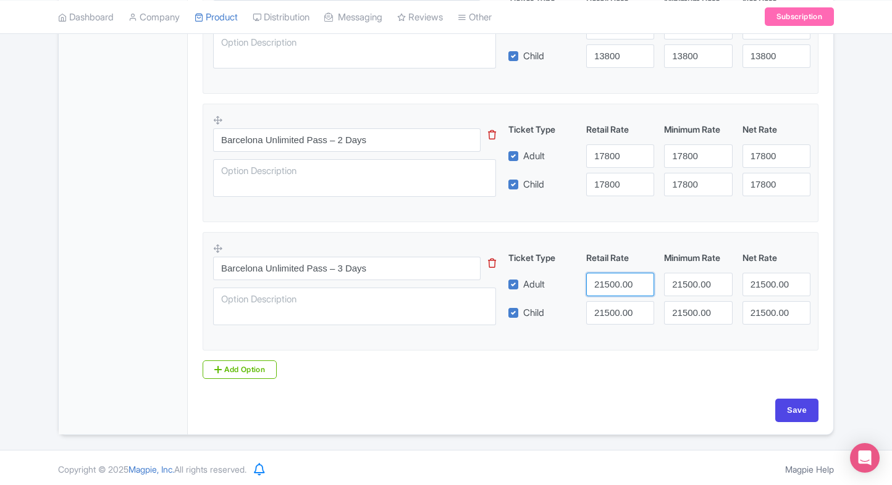
click at [613, 293] on input "21500.00" at bounding box center [620, 284] width 68 height 23
type input "22800"
click at [611, 308] on input "21500.00" at bounding box center [620, 312] width 68 height 23
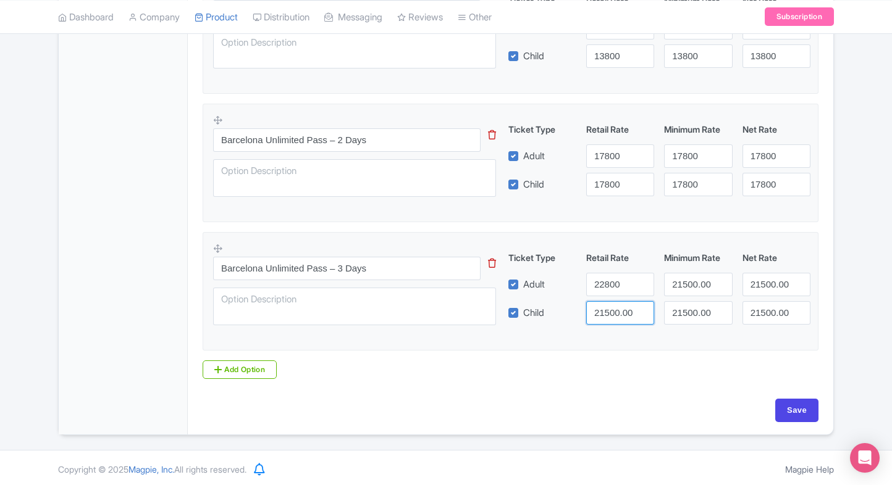
paste input "28"
click at [611, 308] on input "22800" at bounding box center [620, 312] width 68 height 23
type input "22800"
click at [678, 284] on input "21500.00" at bounding box center [698, 284] width 68 height 23
paste input "28"
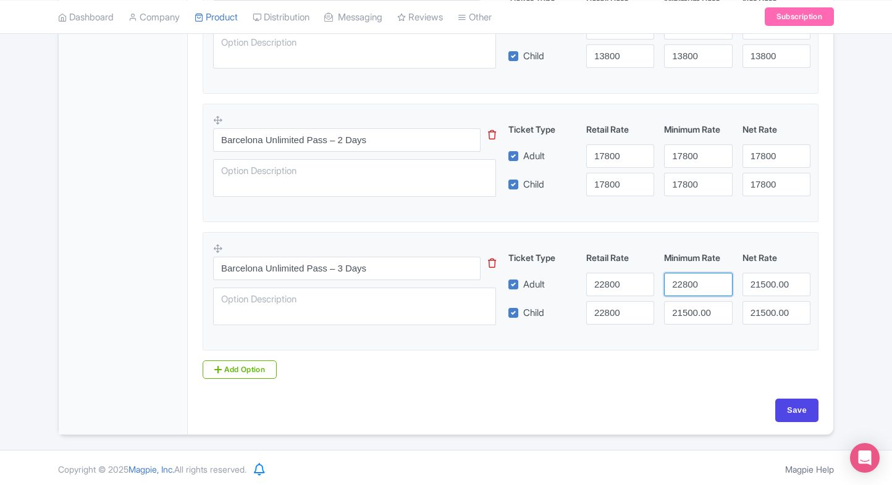
click at [678, 284] on input "22800" at bounding box center [698, 284] width 68 height 23
type input "22800"
click at [698, 313] on input "21500.00" at bounding box center [698, 312] width 68 height 23
paste input "28"
click at [698, 313] on input "22800" at bounding box center [698, 312] width 68 height 23
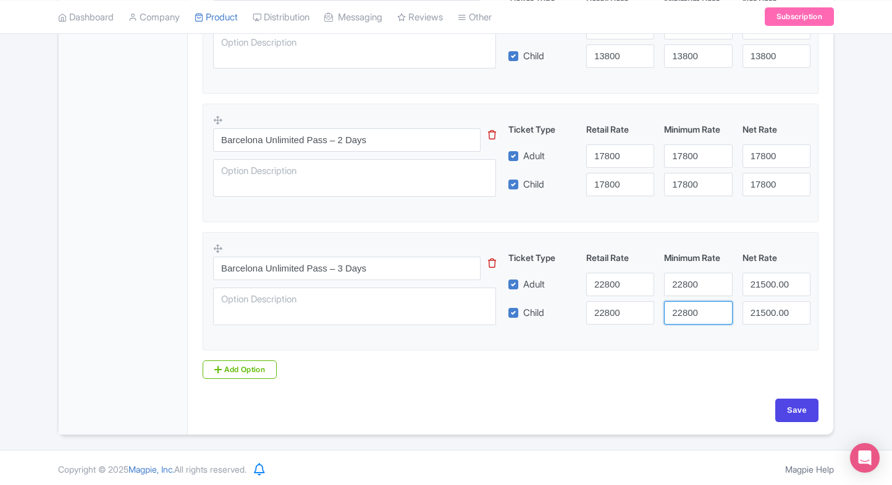
type input "22800"
click at [768, 275] on input "21500.00" at bounding box center [776, 284] width 68 height 23
paste input "28"
click at [768, 275] on input "22800" at bounding box center [776, 284] width 68 height 23
type input "22800"
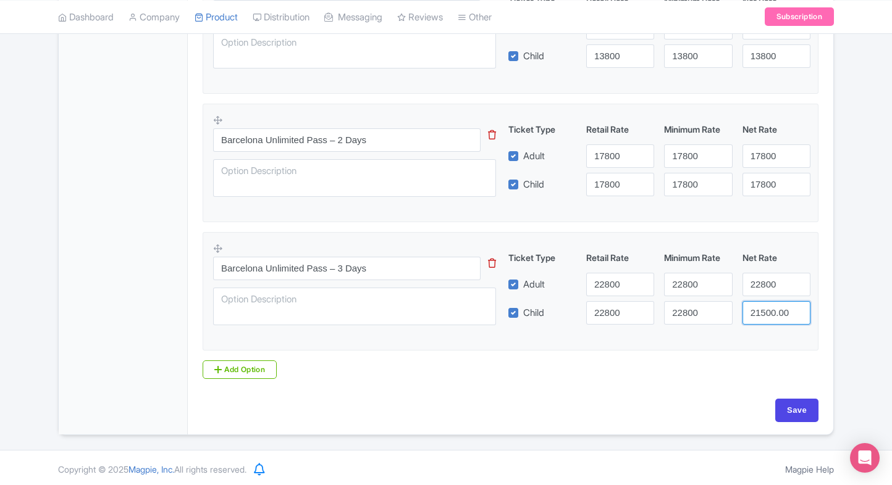
click at [768, 304] on input "21500.00" at bounding box center [776, 312] width 68 height 23
paste input "28"
click at [768, 304] on input "22800" at bounding box center [776, 312] width 68 height 23
type input "22800"
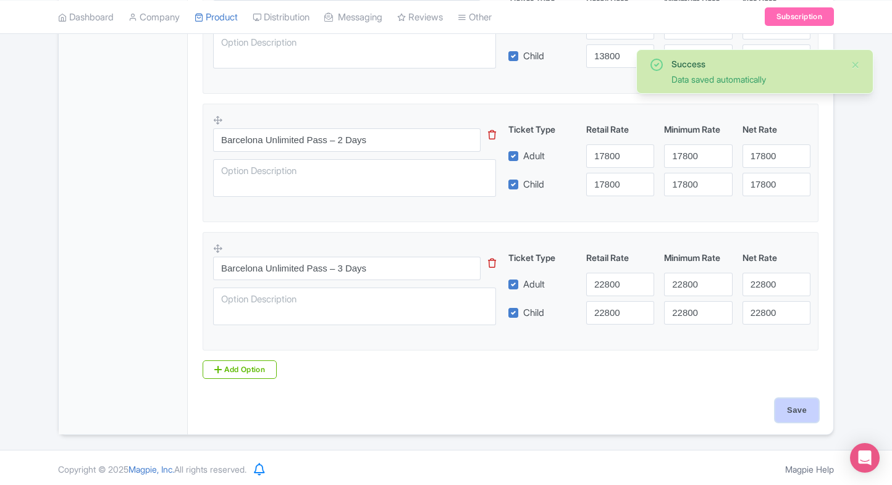
click at [790, 399] on input "Save" at bounding box center [796, 410] width 43 height 23
type input "Saving..."
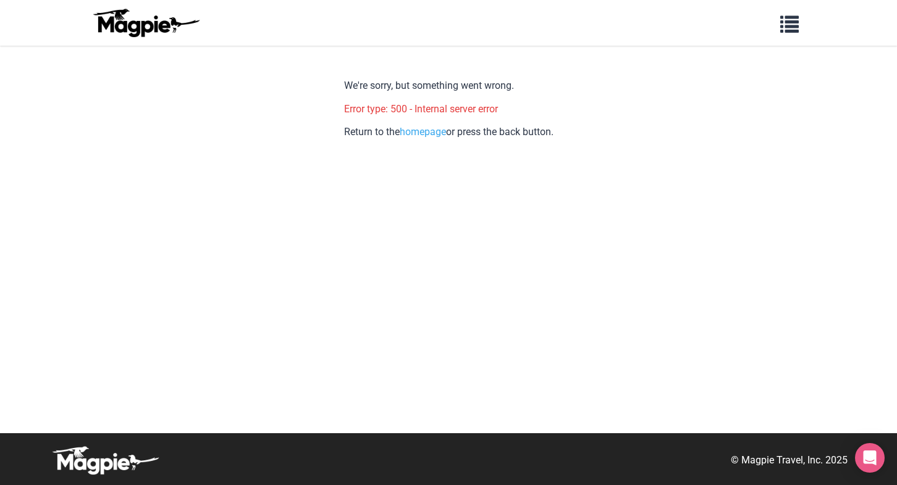
click at [427, 140] on div "We're sorry, but something went wrong. Error type: 500 - Internal server error …" at bounding box center [448, 251] width 209 height 363
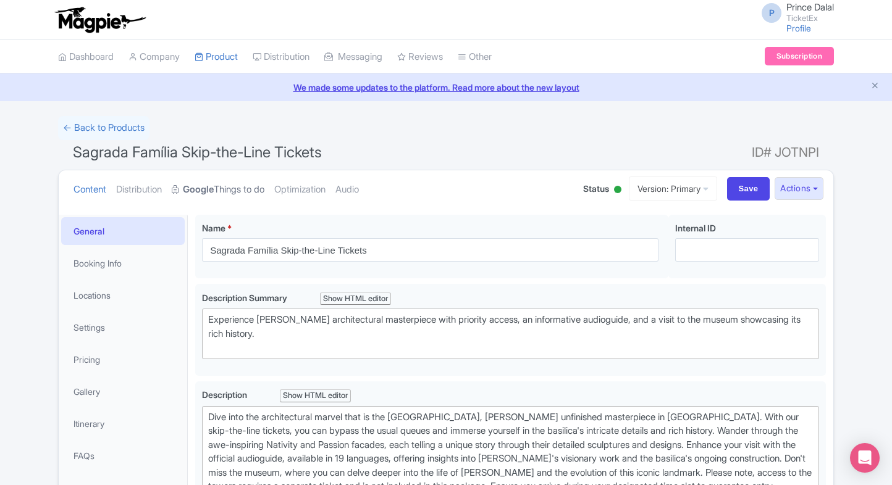
click at [232, 196] on link "Google Things to do" at bounding box center [218, 189] width 93 height 39
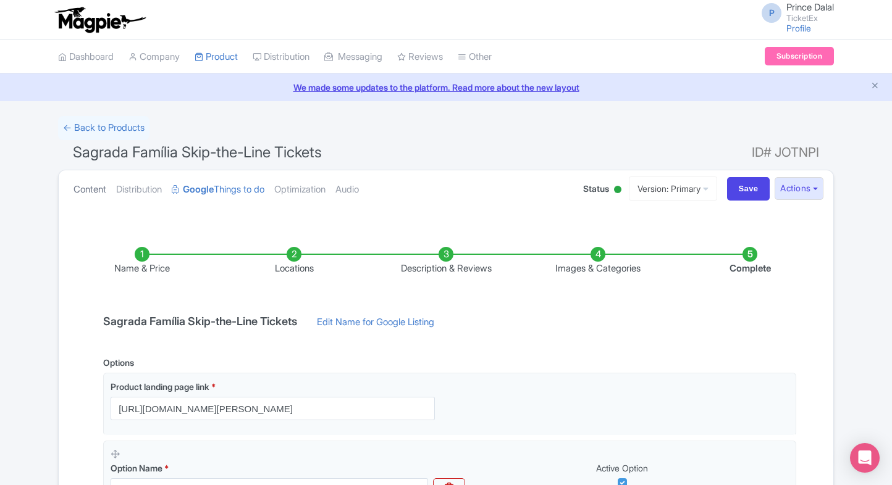
click at [82, 197] on link "Content" at bounding box center [89, 189] width 33 height 39
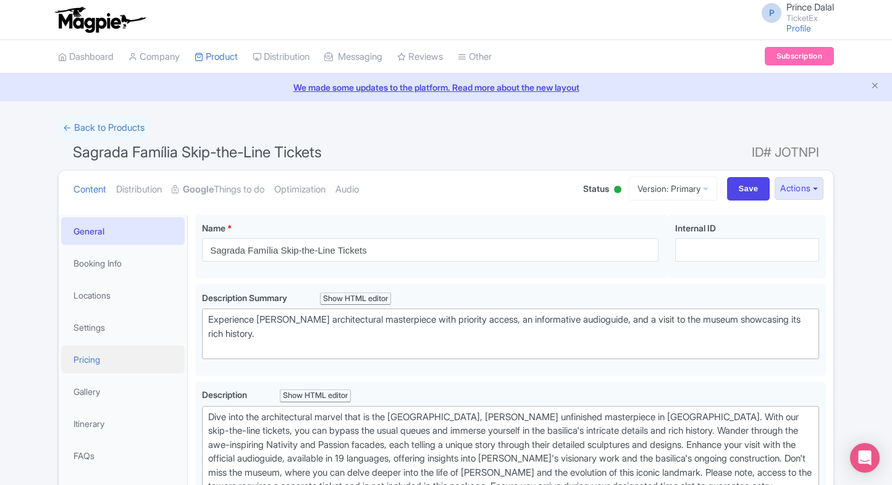
click at [107, 353] on link "Pricing" at bounding box center [122, 360] width 123 height 28
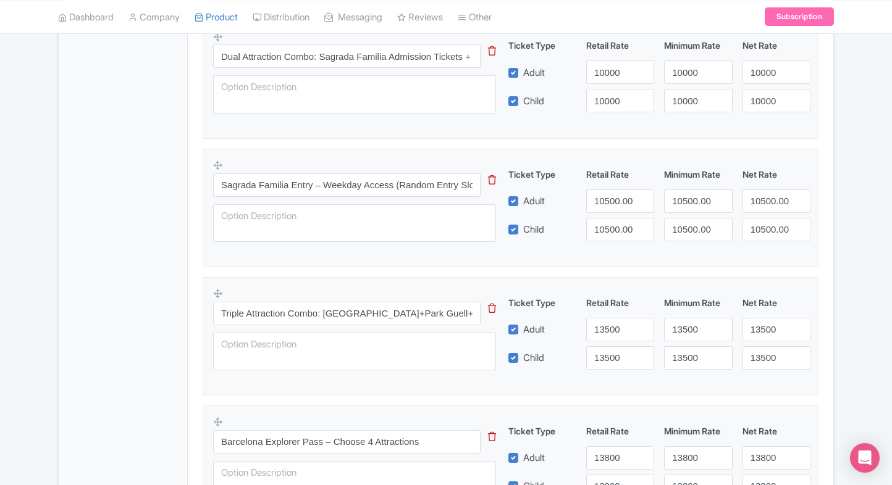
click at [107, 353] on div "General Booking Info Locations Settings Pricing Gallery Itinerary FAQs" at bounding box center [123, 189] width 129 height 1352
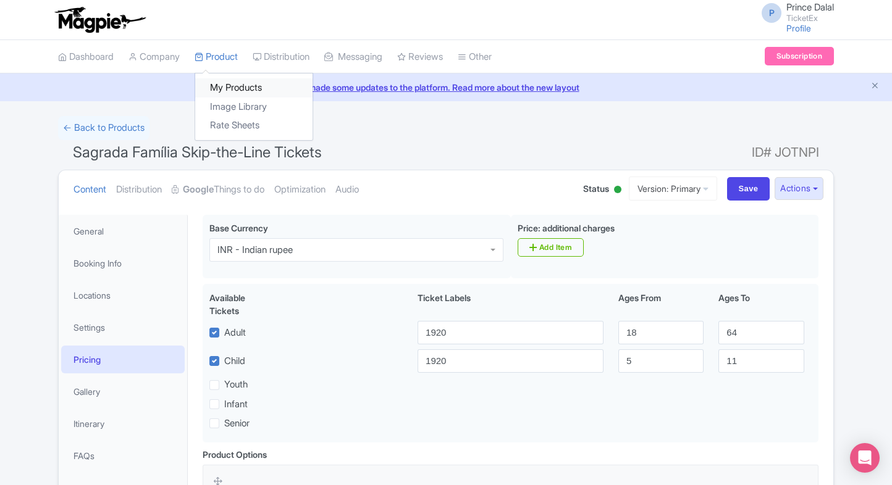
click at [221, 80] on link "My Products" at bounding box center [253, 87] width 117 height 19
